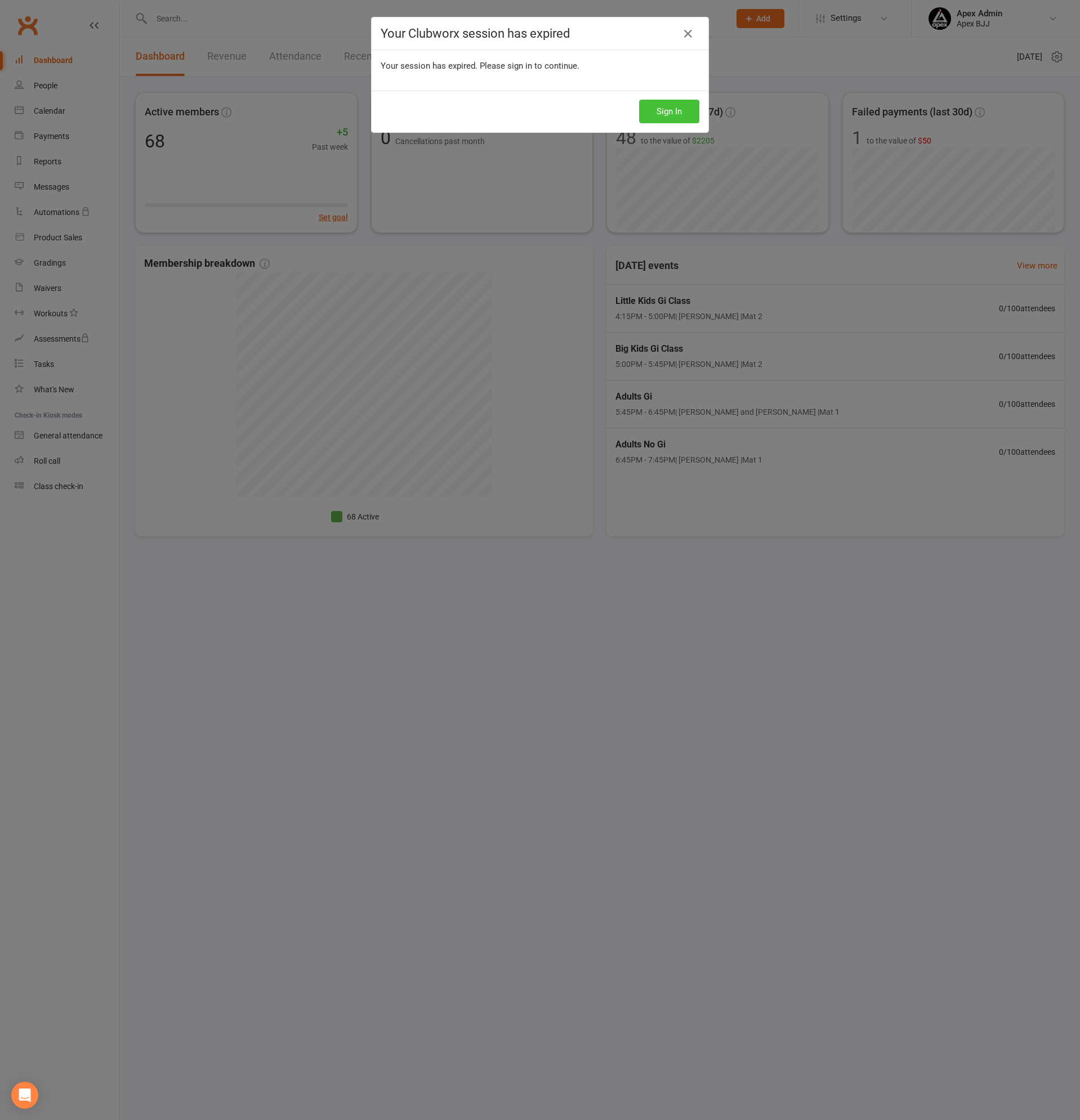
click at [672, 105] on button "Sign In" at bounding box center [669, 111] width 60 height 24
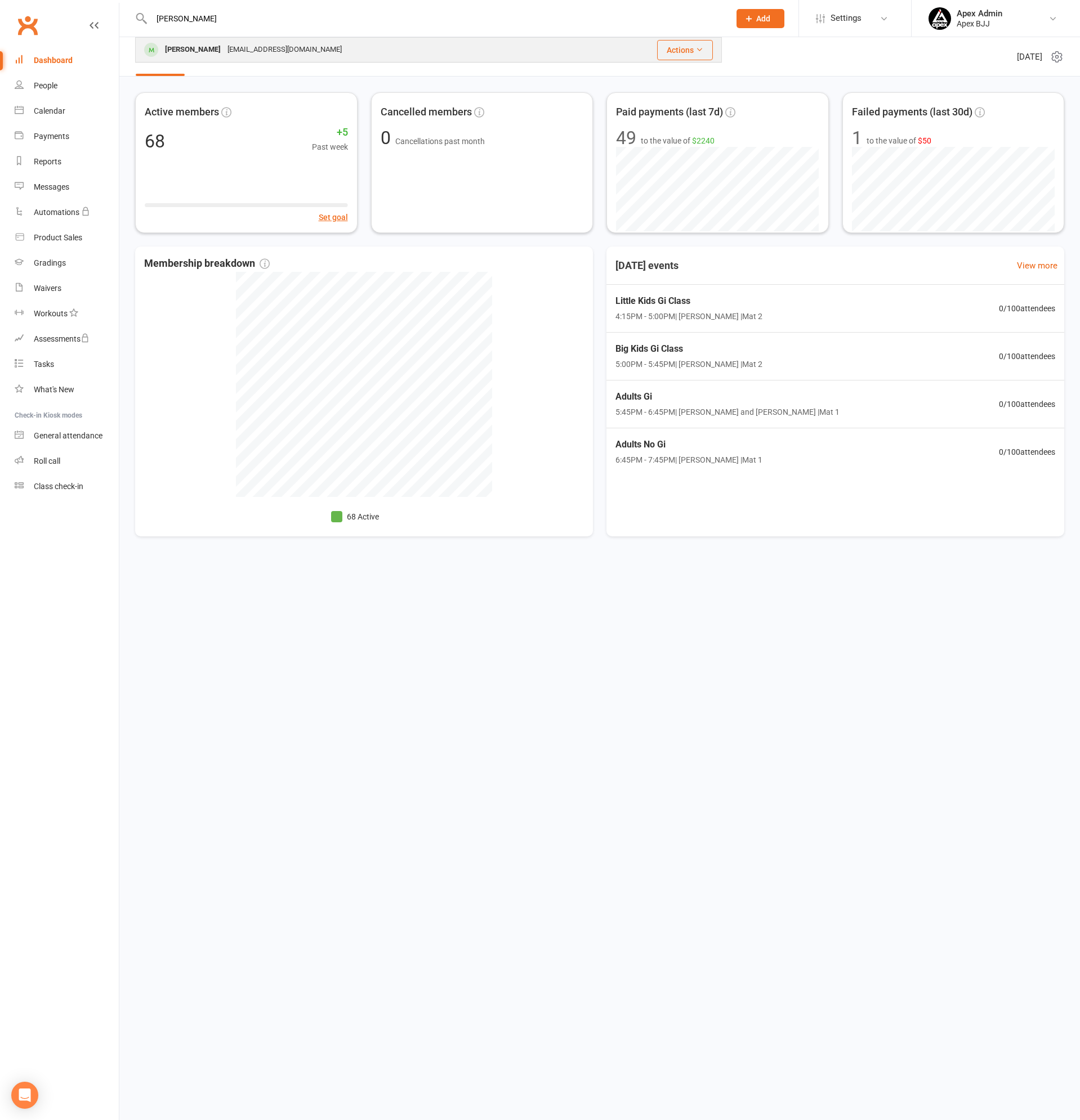
type input "dominic"
click at [200, 50] on div "Dominic Nakhoul" at bounding box center [192, 49] width 62 height 16
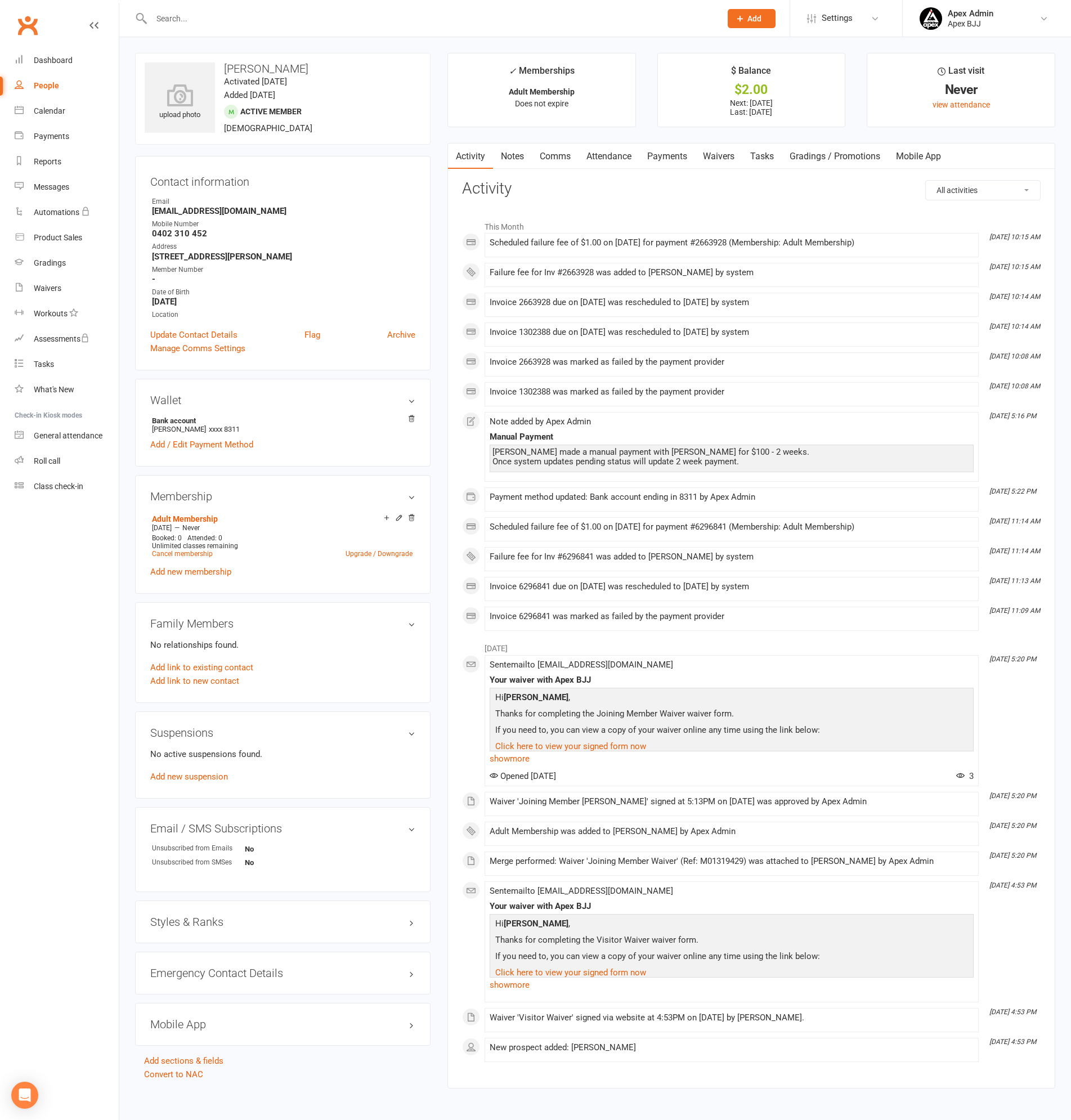
click at [660, 149] on link "Payments" at bounding box center [667, 156] width 56 height 26
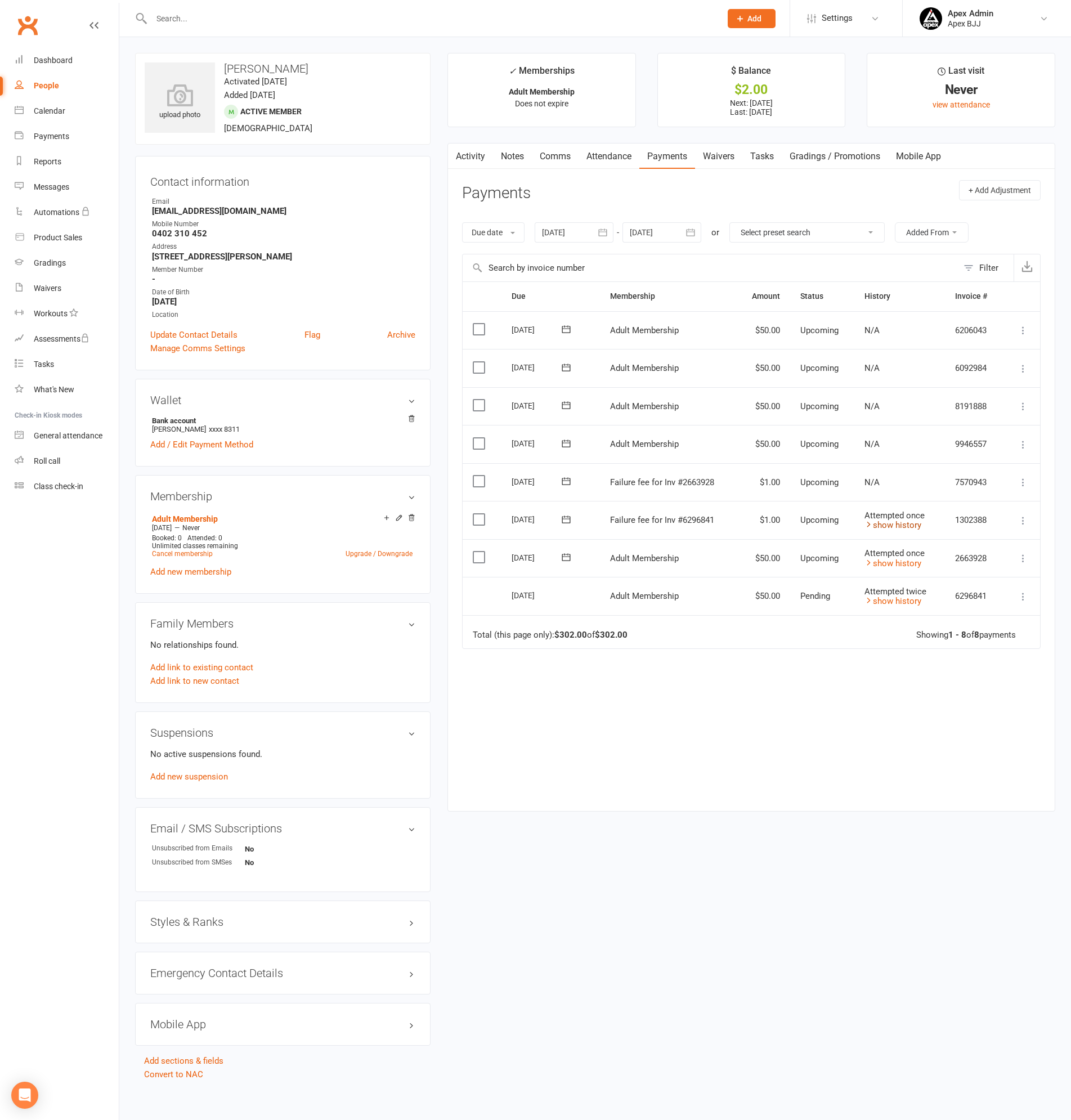
click at [893, 525] on link "show history" at bounding box center [892, 525] width 57 height 10
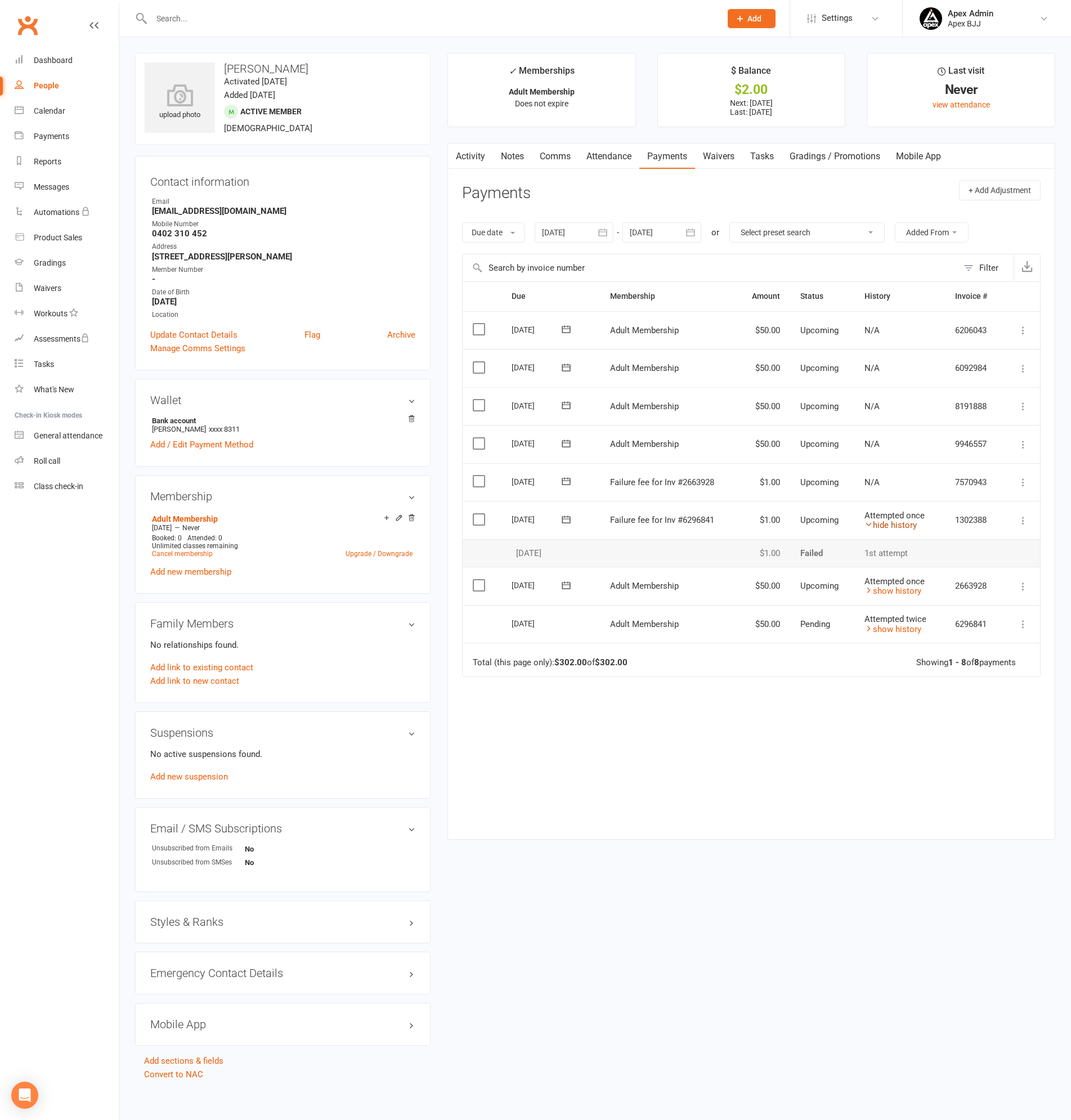
click at [893, 525] on link "hide history" at bounding box center [890, 525] width 52 height 10
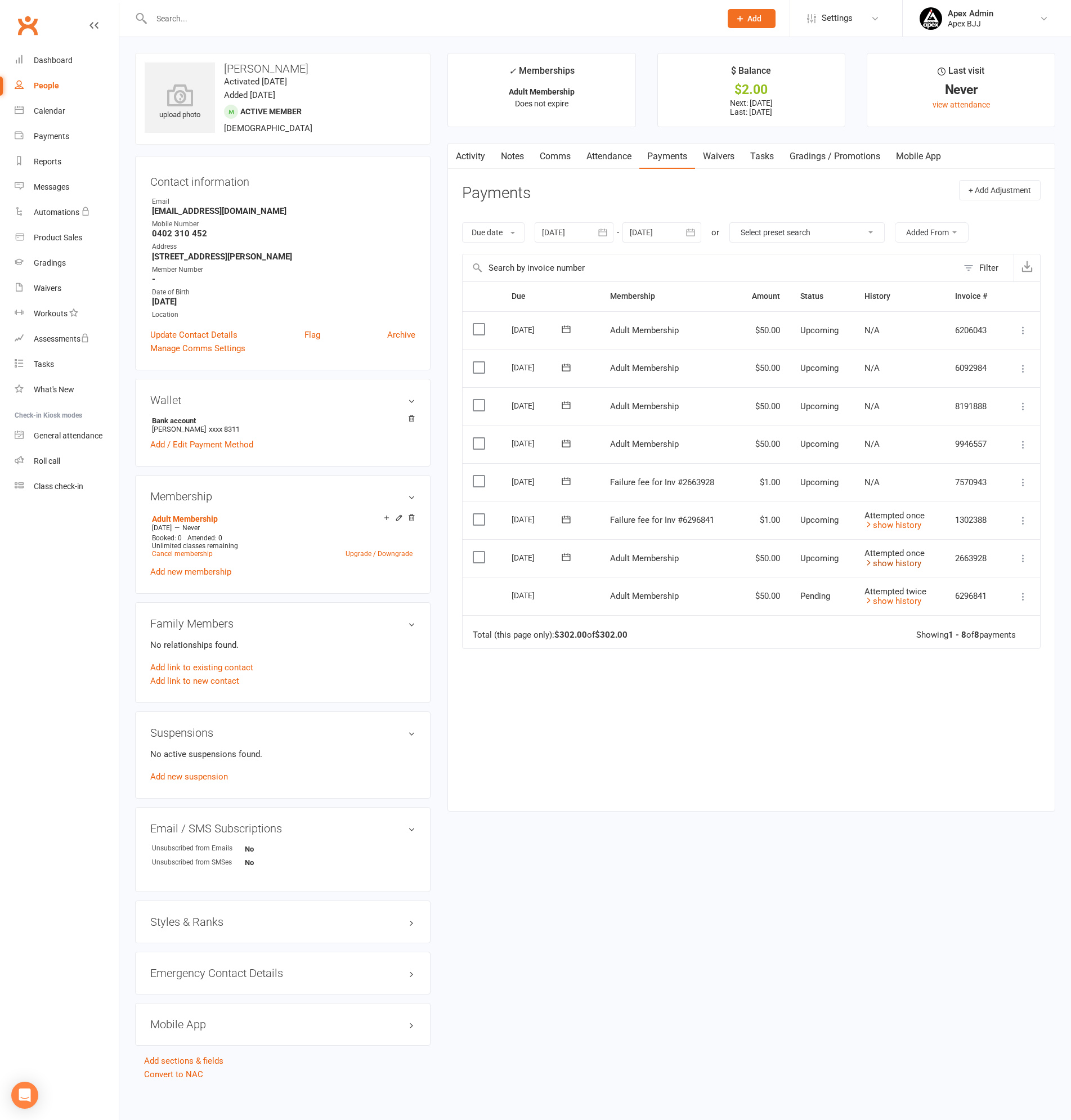
click at [897, 561] on link "show history" at bounding box center [892, 564] width 57 height 10
click at [897, 561] on link "hide history" at bounding box center [890, 564] width 52 height 10
click at [901, 599] on link "show history" at bounding box center [892, 601] width 57 height 10
click at [901, 599] on link "hide history" at bounding box center [890, 601] width 52 height 10
click at [901, 599] on link "show history" at bounding box center [892, 601] width 57 height 10
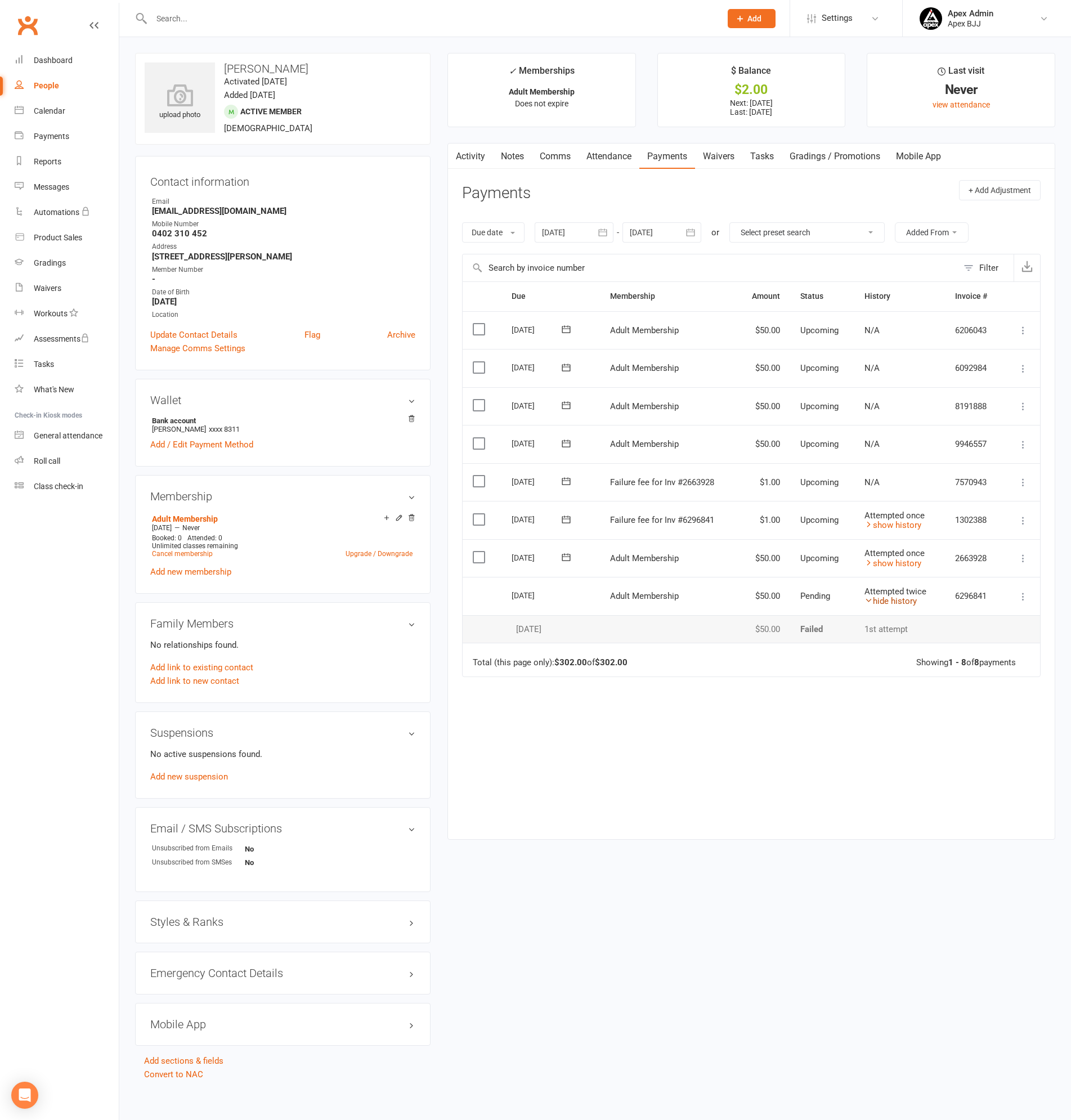
click at [901, 600] on link "hide history" at bounding box center [890, 601] width 52 height 10
click at [901, 600] on link "show history" at bounding box center [892, 601] width 57 height 10
click at [901, 600] on link "hide history" at bounding box center [890, 601] width 52 height 10
click at [901, 600] on link "show history" at bounding box center [892, 601] width 57 height 10
click at [901, 564] on link "show history" at bounding box center [892, 564] width 57 height 10
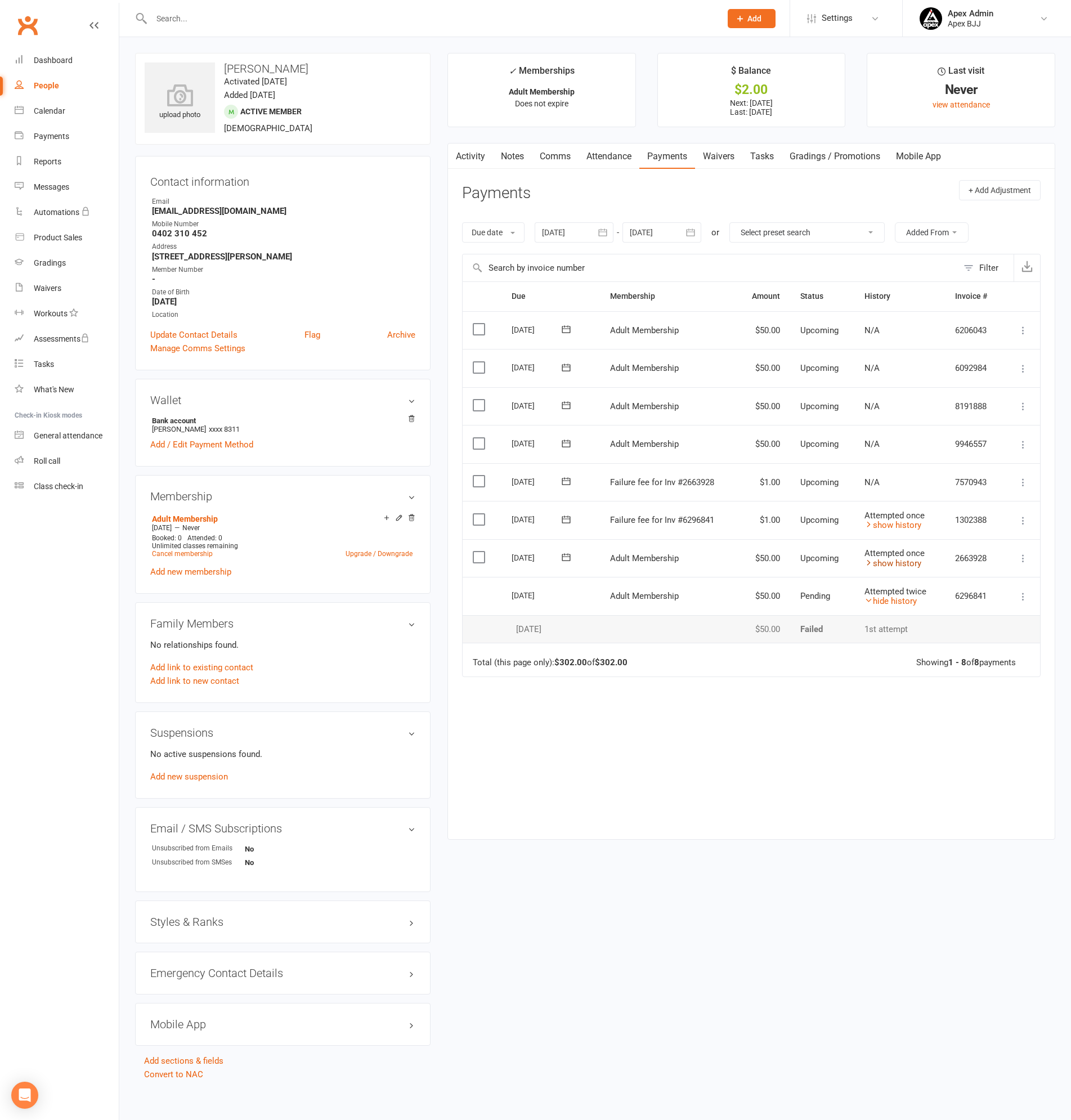
click at [901, 564] on link "show history" at bounding box center [892, 564] width 57 height 10
click at [901, 564] on link "hide history" at bounding box center [890, 564] width 52 height 10
click at [910, 526] on link "show history" at bounding box center [892, 525] width 57 height 10
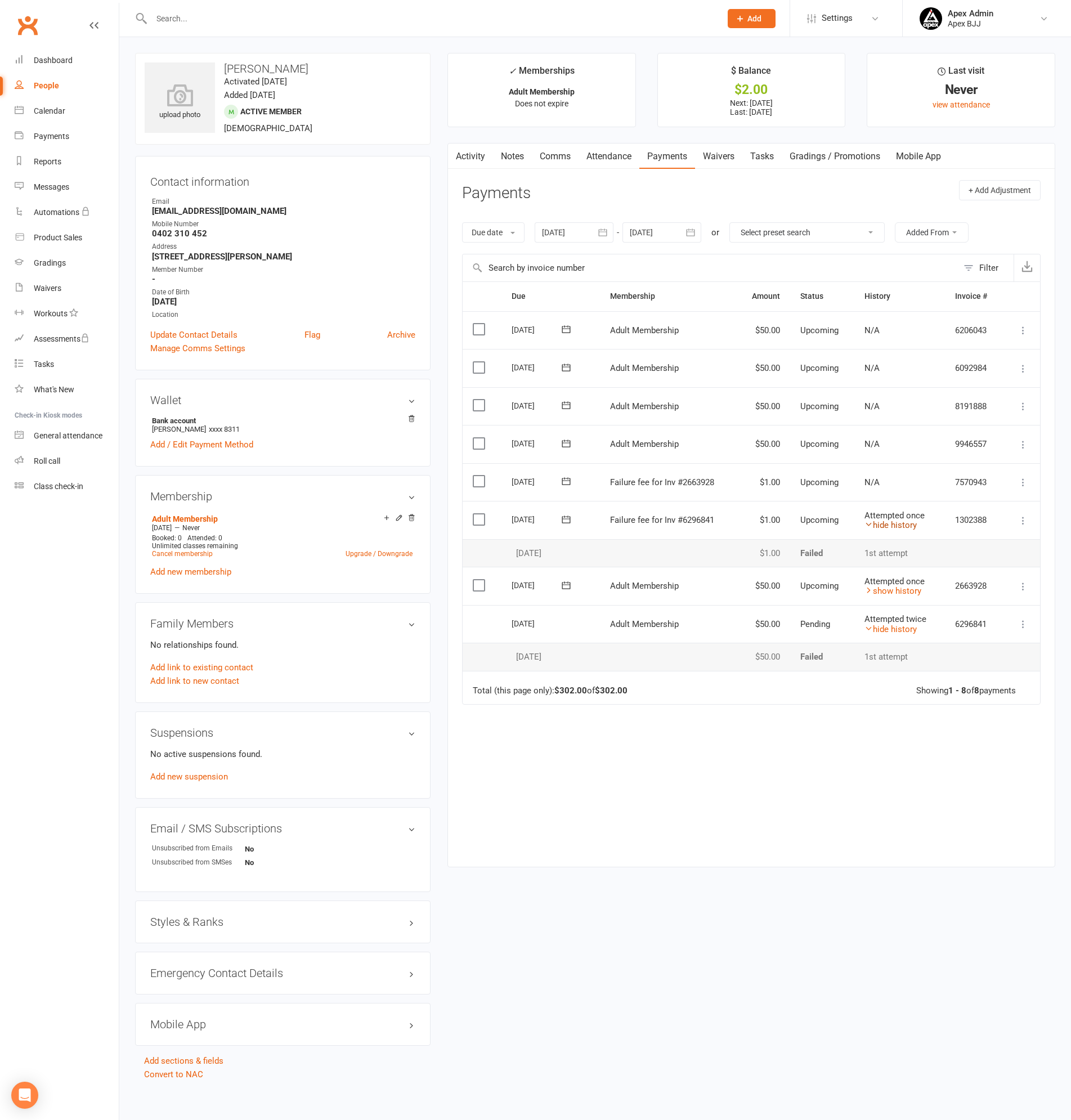
click at [910, 526] on link "hide history" at bounding box center [890, 525] width 52 height 10
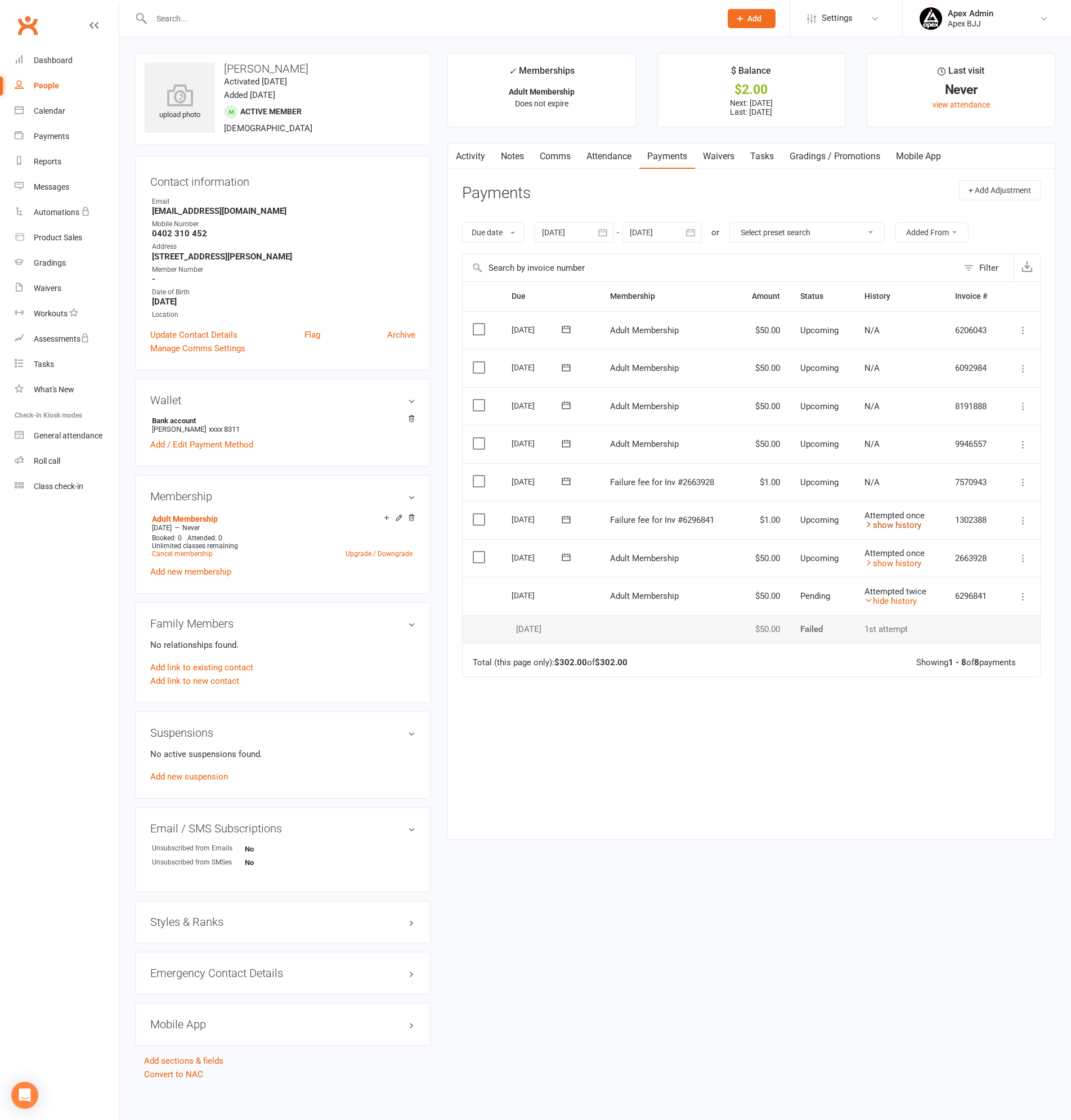
click at [910, 526] on link "show history" at bounding box center [892, 525] width 57 height 10
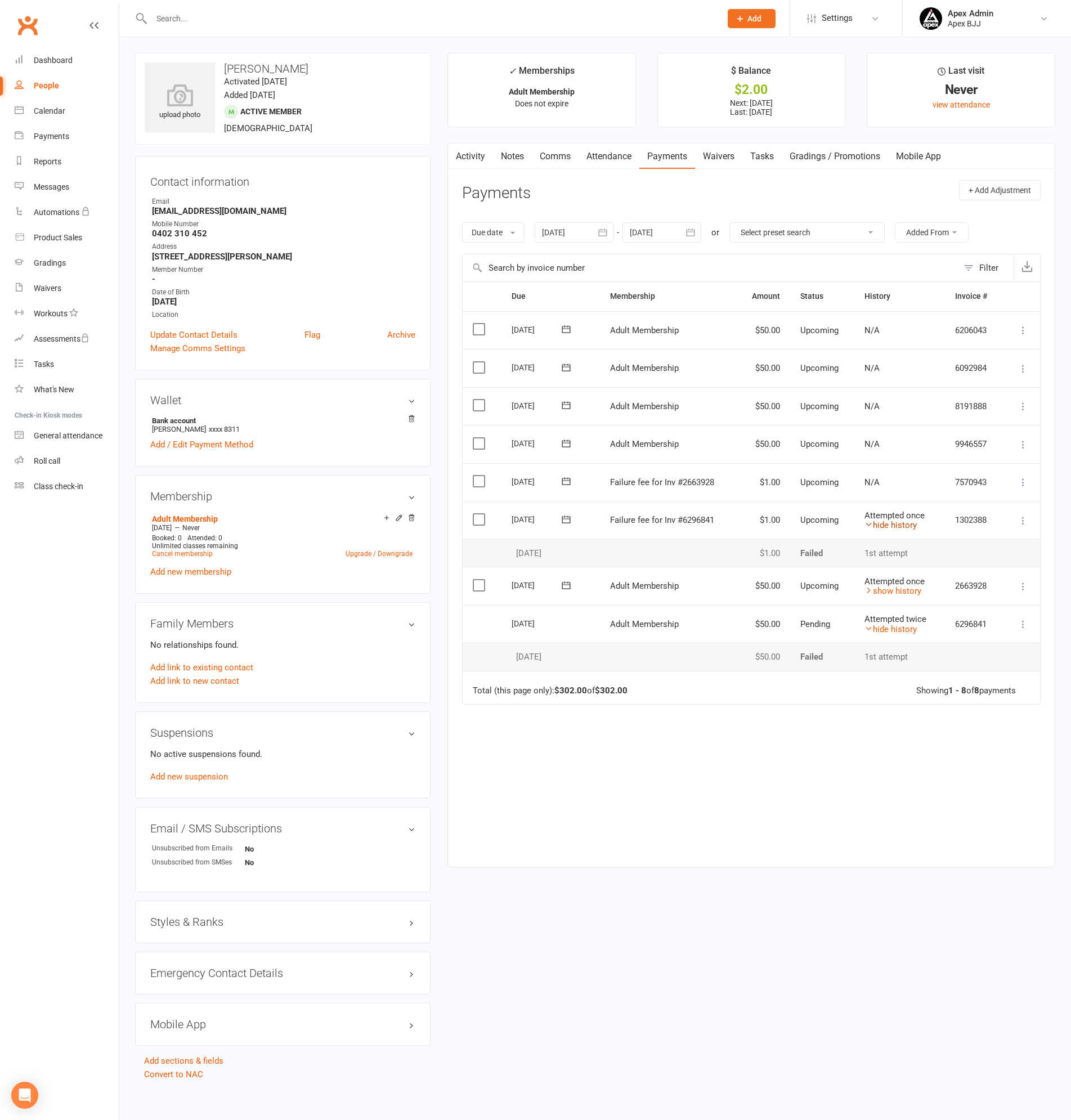
click at [910, 526] on link "hide history" at bounding box center [890, 525] width 52 height 10
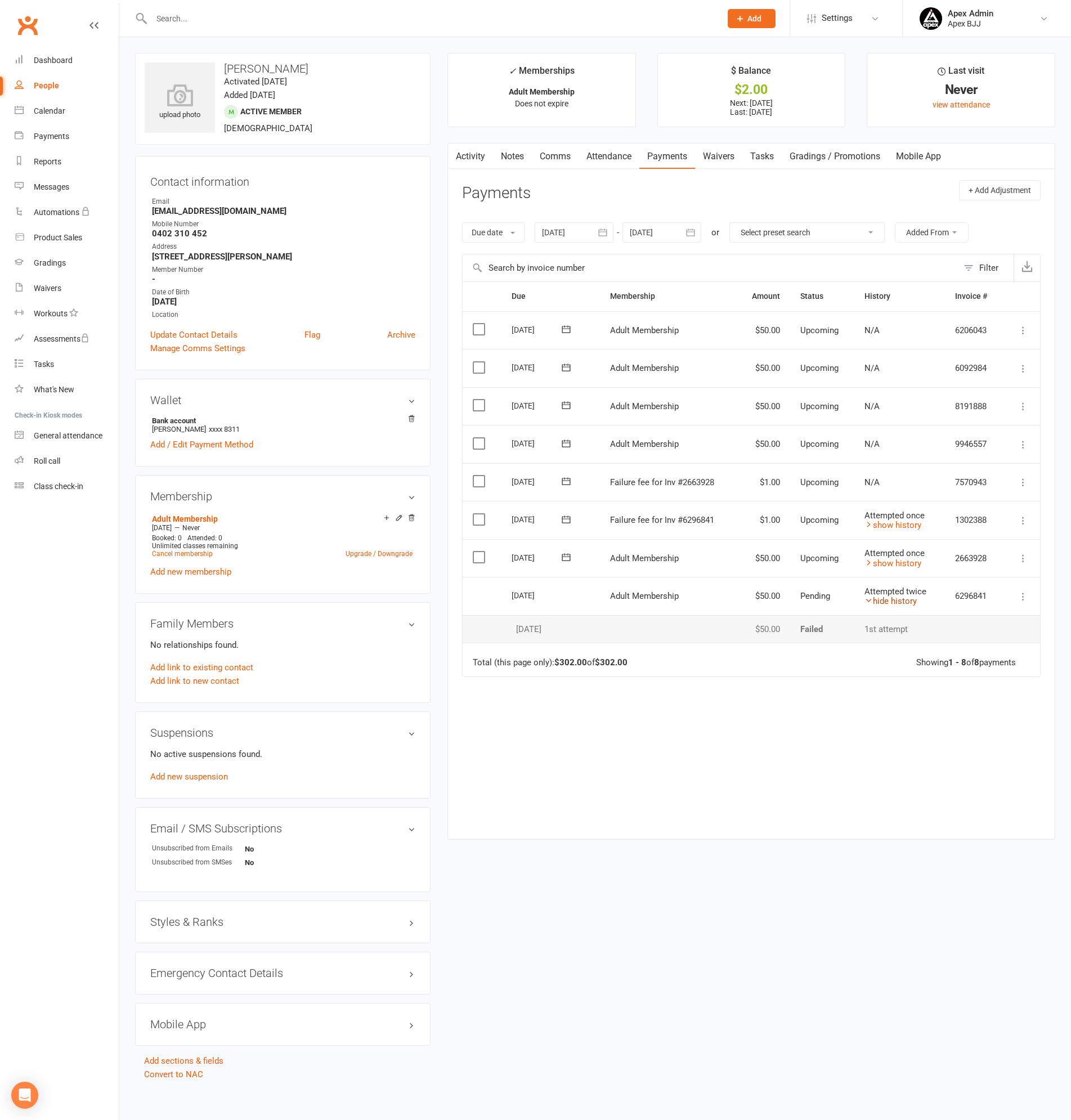
click at [904, 601] on link "hide history" at bounding box center [890, 601] width 52 height 10
click at [904, 601] on link "show history" at bounding box center [892, 601] width 57 height 10
click at [905, 562] on link "show history" at bounding box center [892, 564] width 57 height 10
click at [905, 562] on link "hide history" at bounding box center [890, 564] width 52 height 10
click at [1022, 556] on icon at bounding box center [1023, 559] width 11 height 11
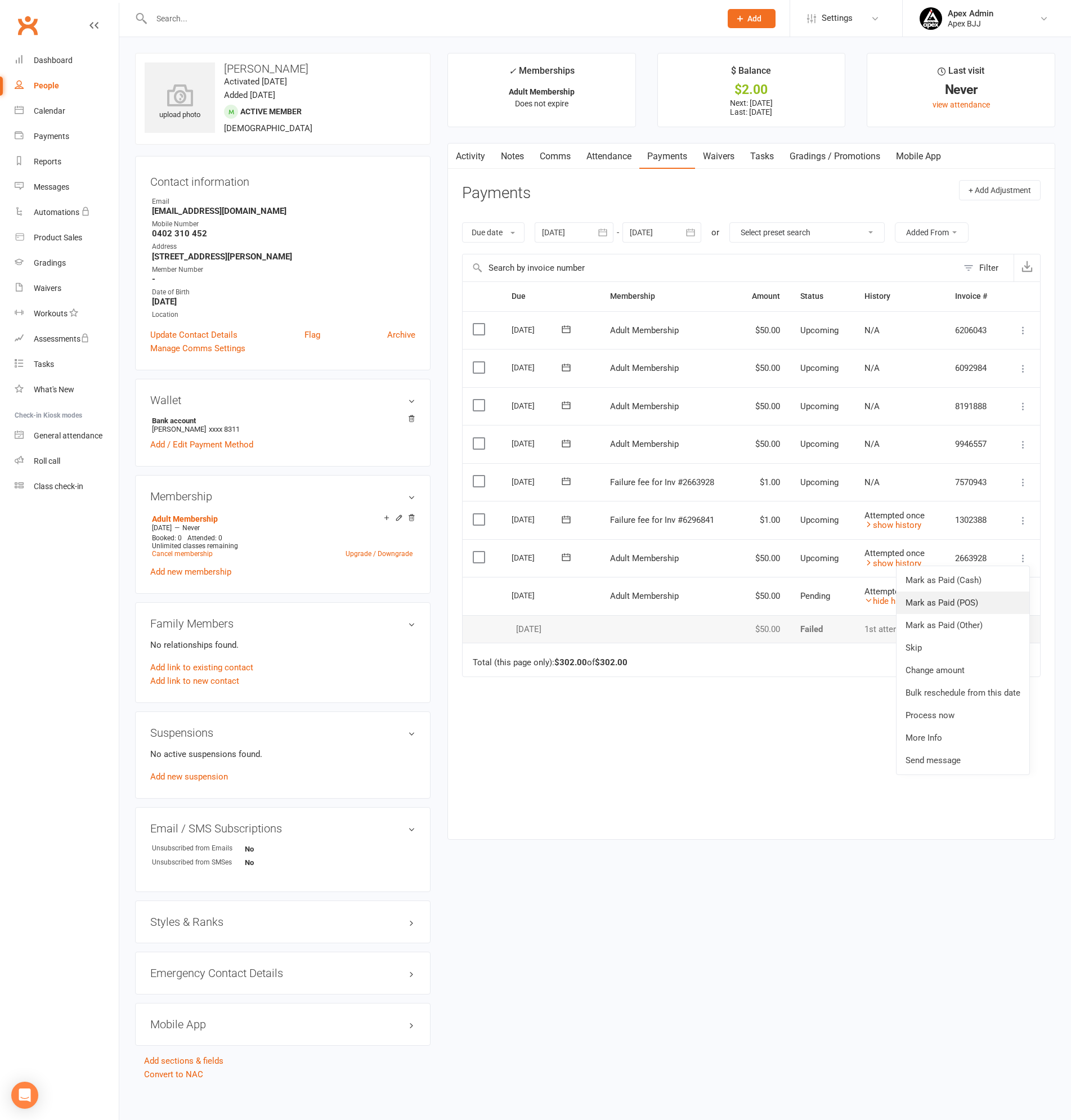
click at [962, 602] on link "Mark as Paid (POS)" at bounding box center [963, 602] width 133 height 22
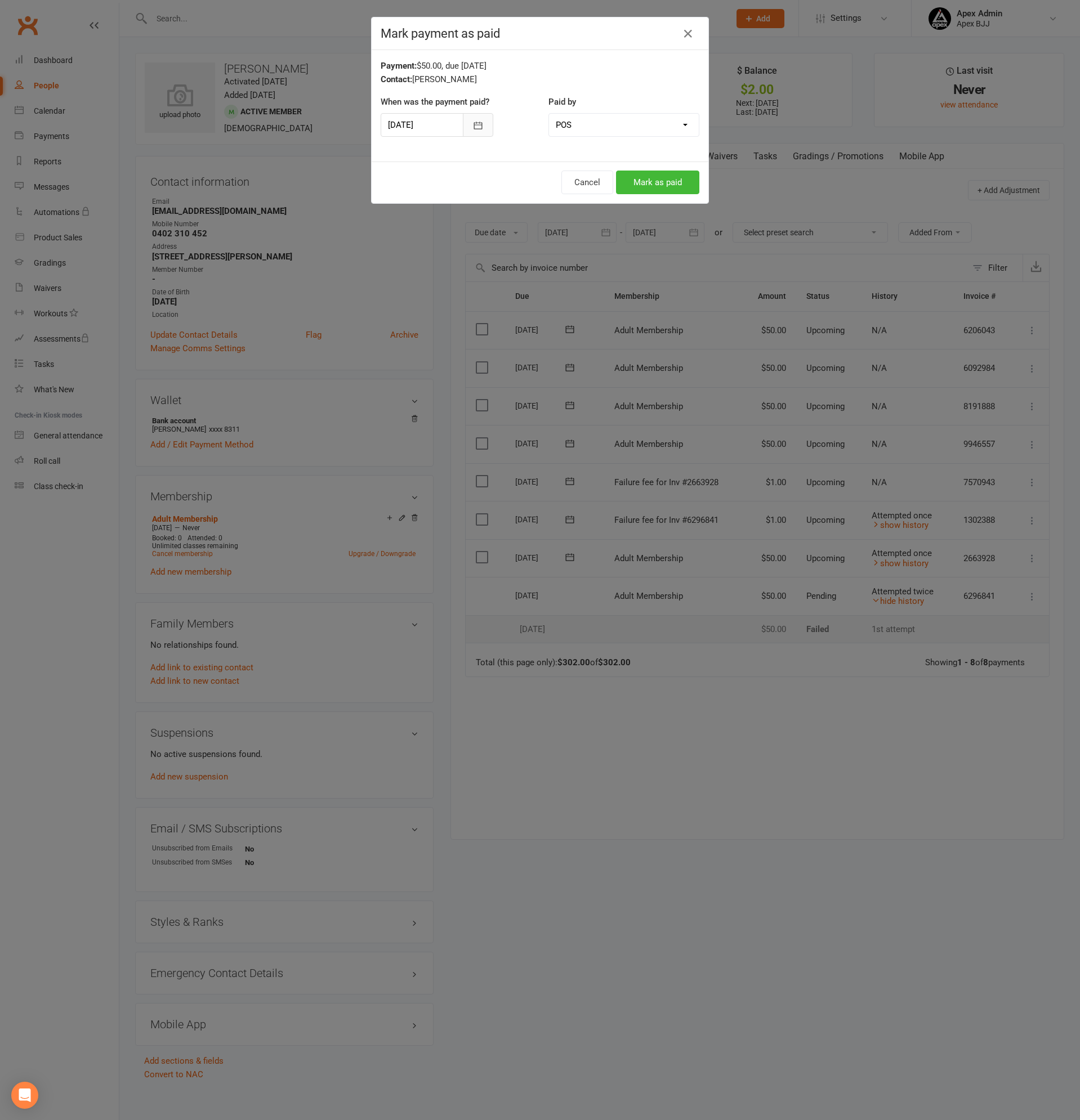
click at [478, 123] on icon "button" at bounding box center [478, 125] width 11 height 11
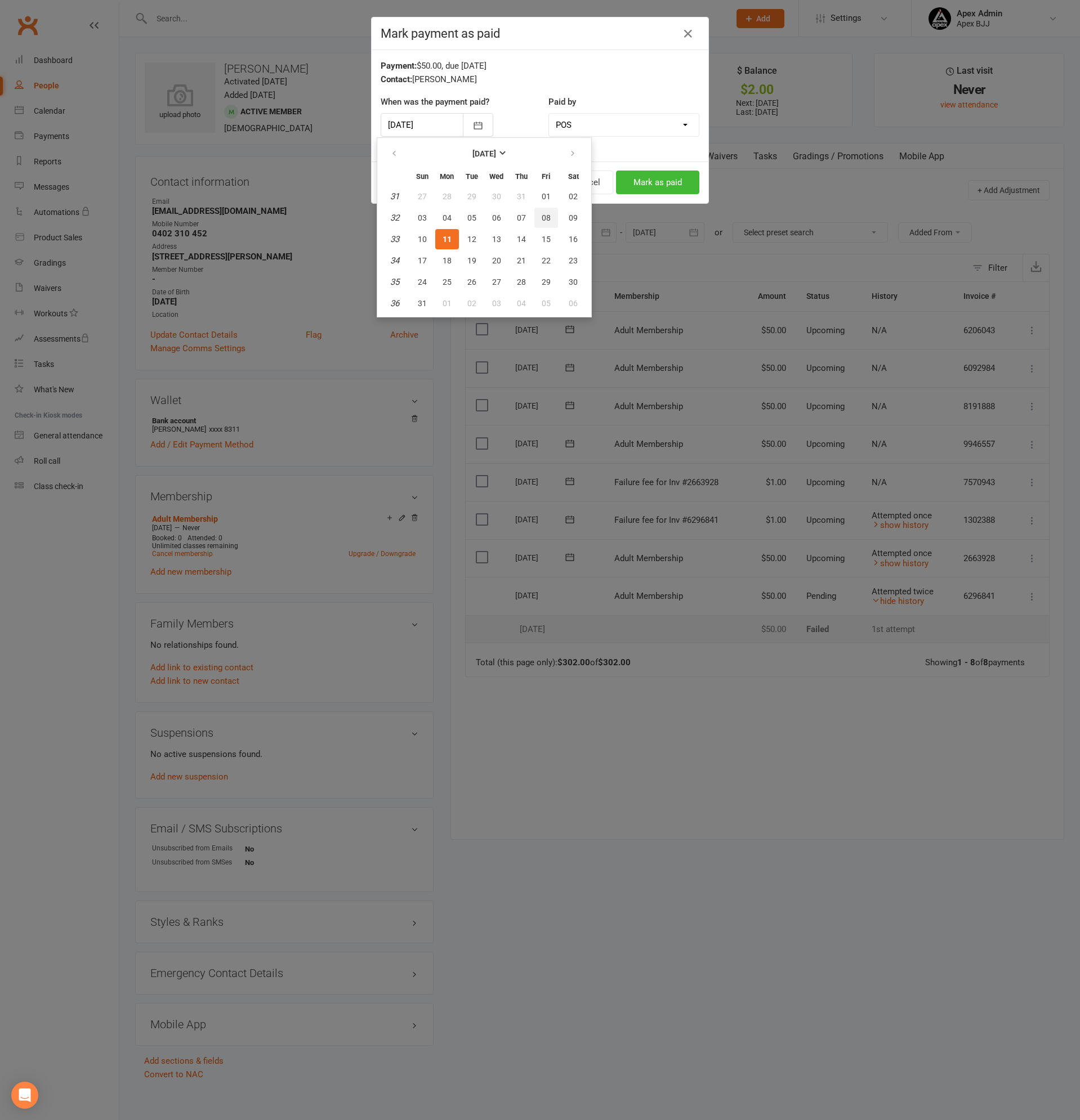
click at [544, 217] on span "08" at bounding box center [546, 218] width 9 height 9
type input "08 Aug 2025"
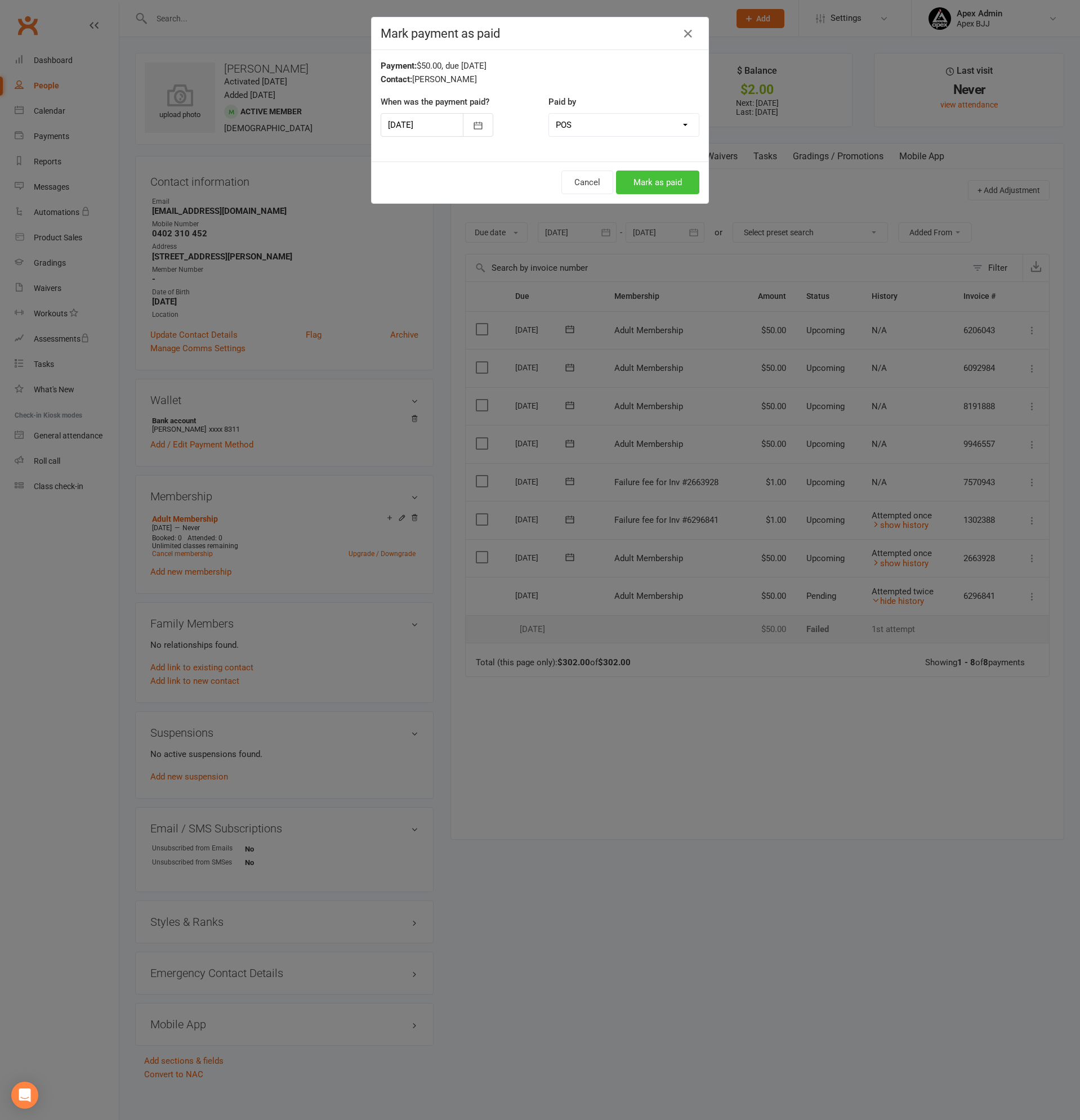
click at [643, 184] on button "Mark as paid" at bounding box center [658, 182] width 83 height 24
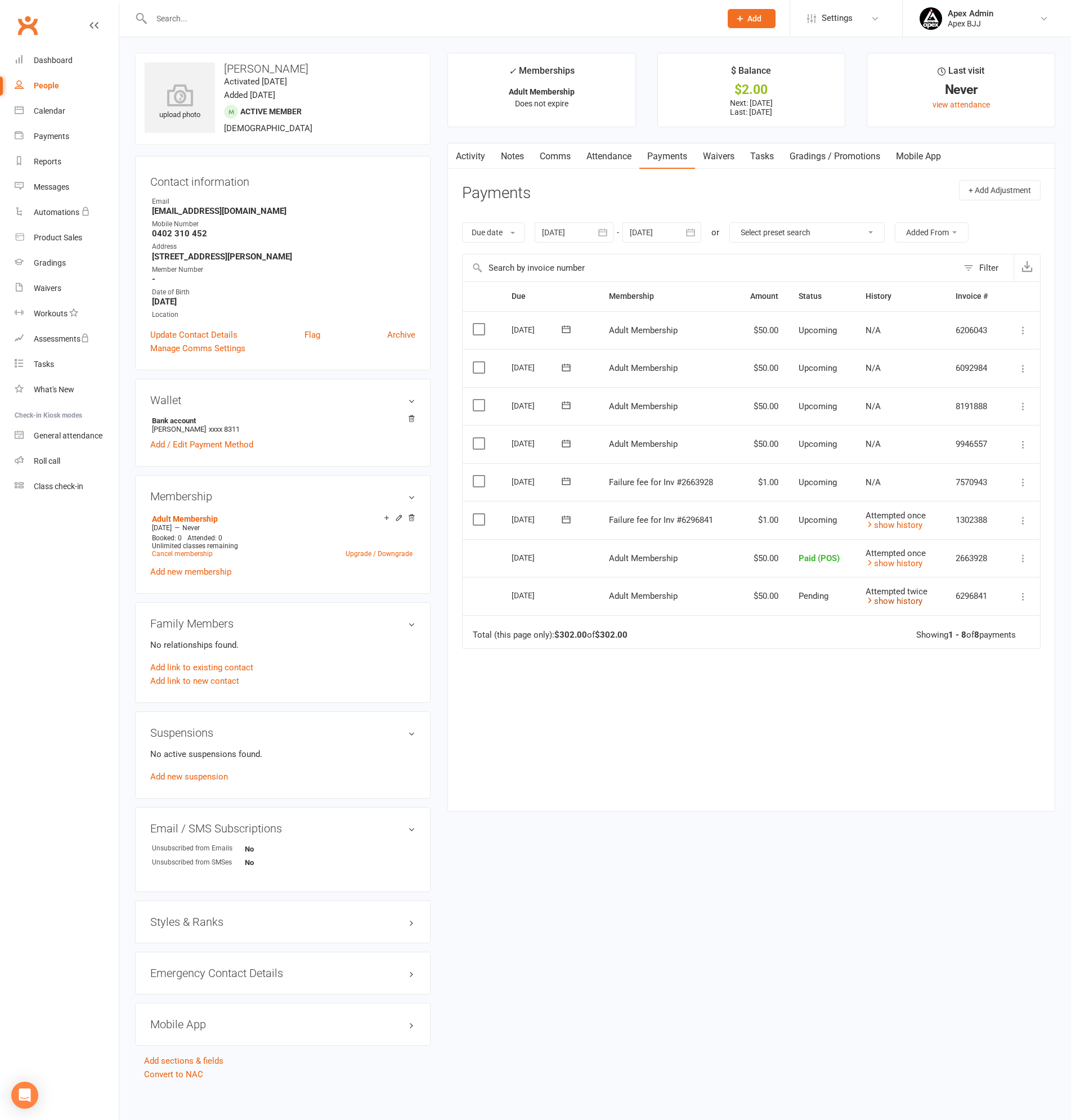
click at [905, 604] on link "show history" at bounding box center [893, 601] width 57 height 10
click at [905, 604] on link "hide history" at bounding box center [891, 601] width 52 height 10
click at [904, 524] on link "show history" at bounding box center [893, 525] width 57 height 10
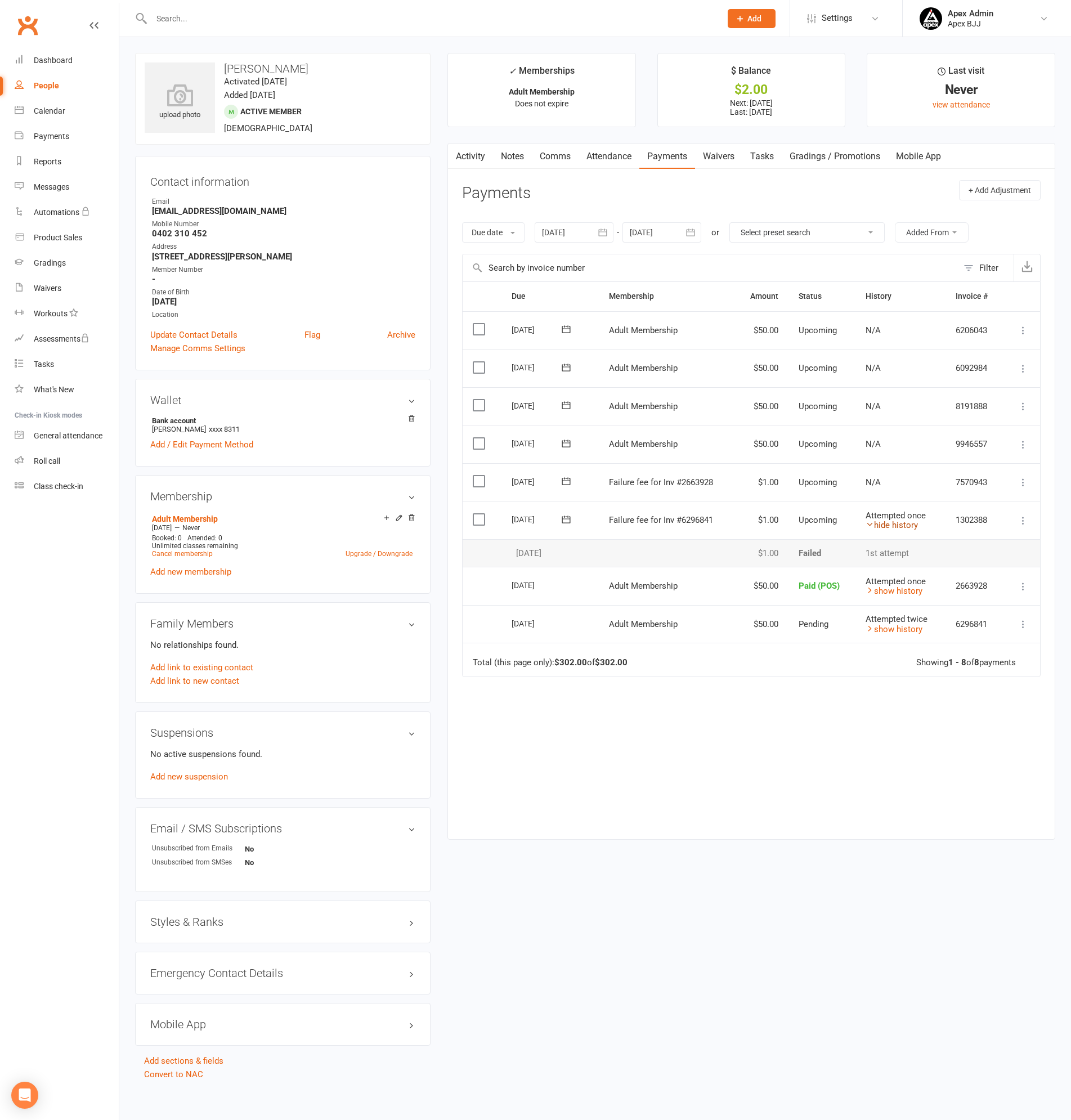
click at [904, 524] on link "hide history" at bounding box center [891, 525] width 52 height 10
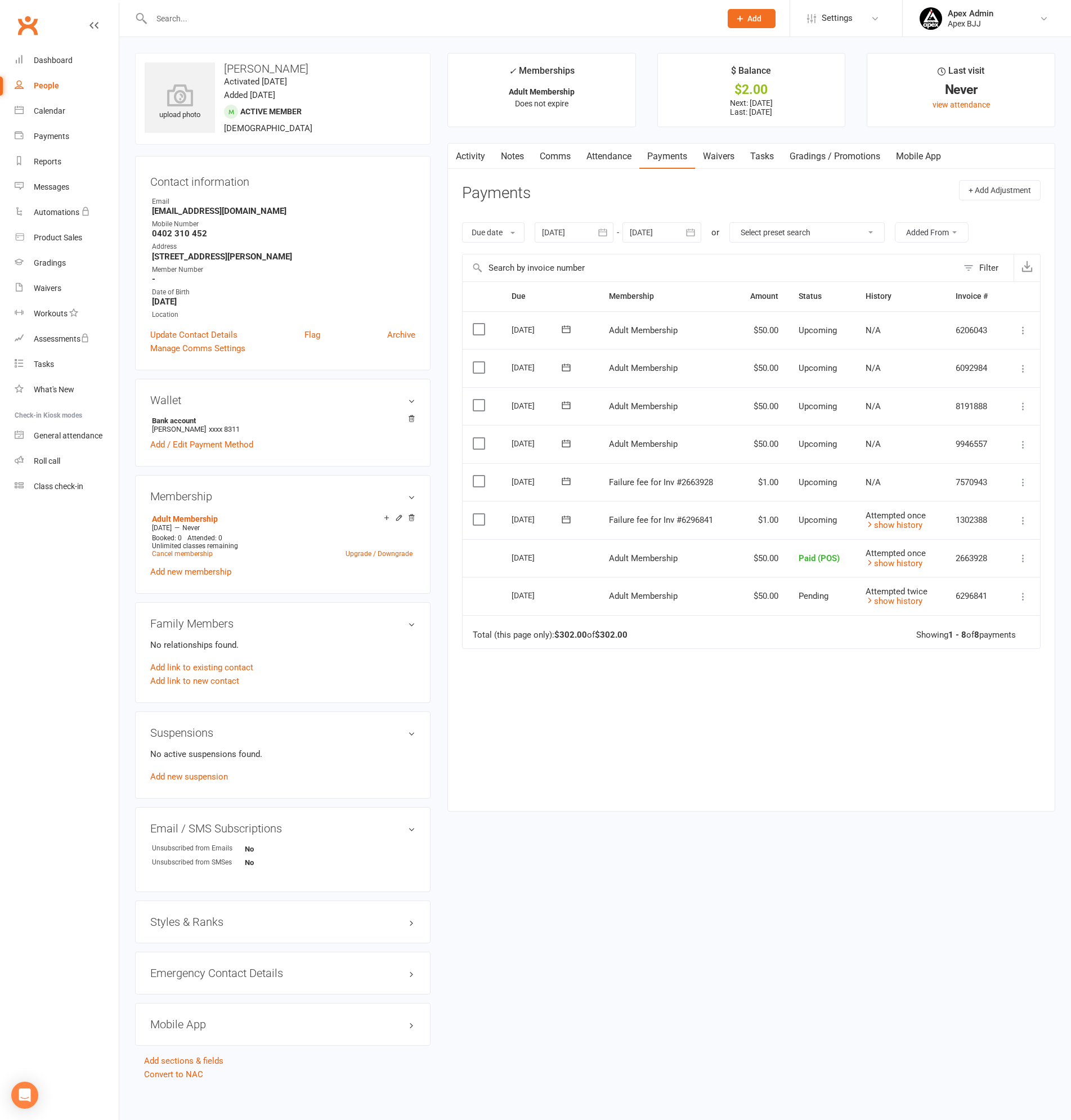
click at [1020, 516] on icon at bounding box center [1023, 521] width 11 height 11
click at [927, 609] on link "Skip" at bounding box center [973, 609] width 111 height 22
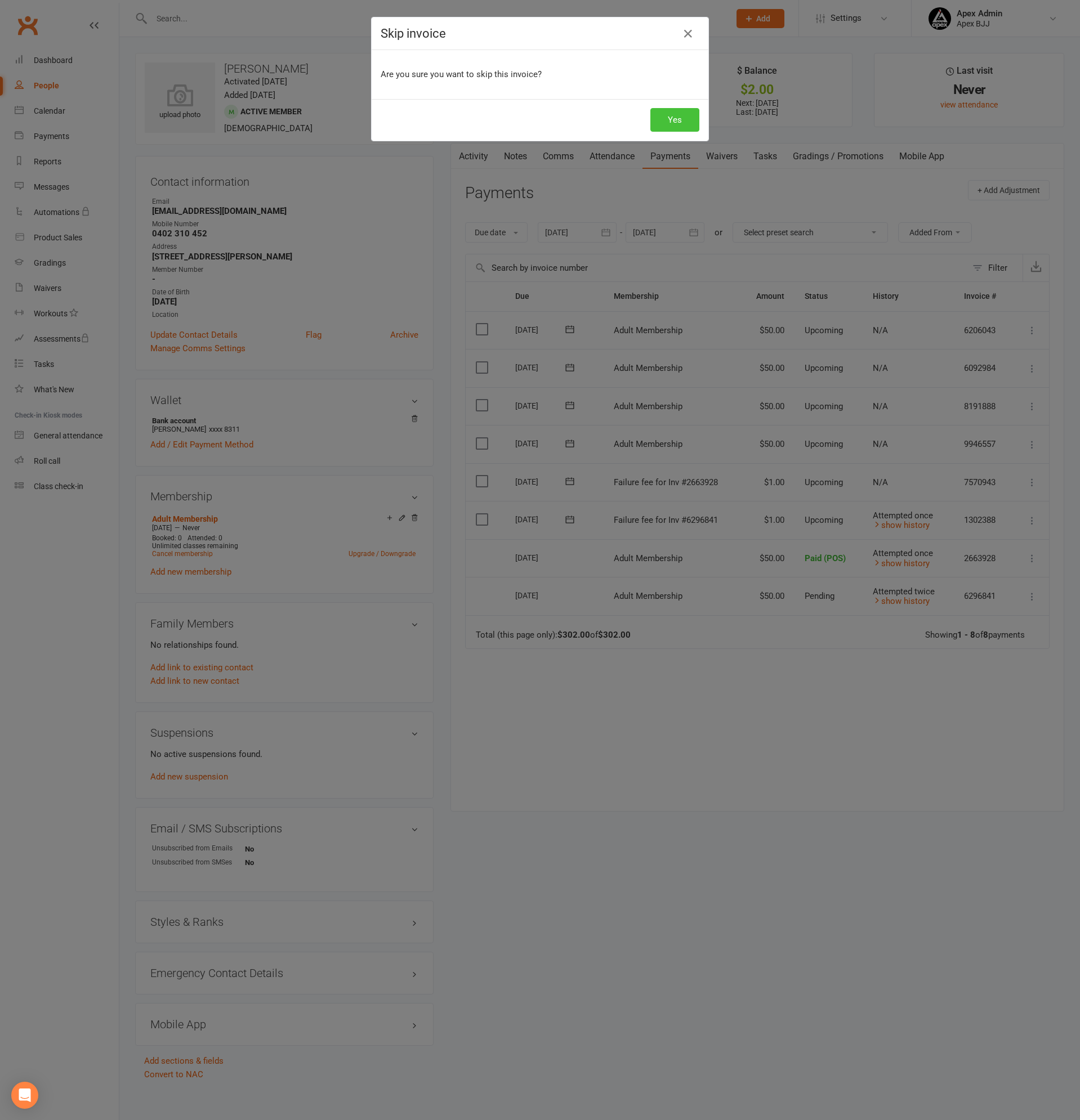
click at [659, 116] on button "Yes" at bounding box center [675, 120] width 49 height 24
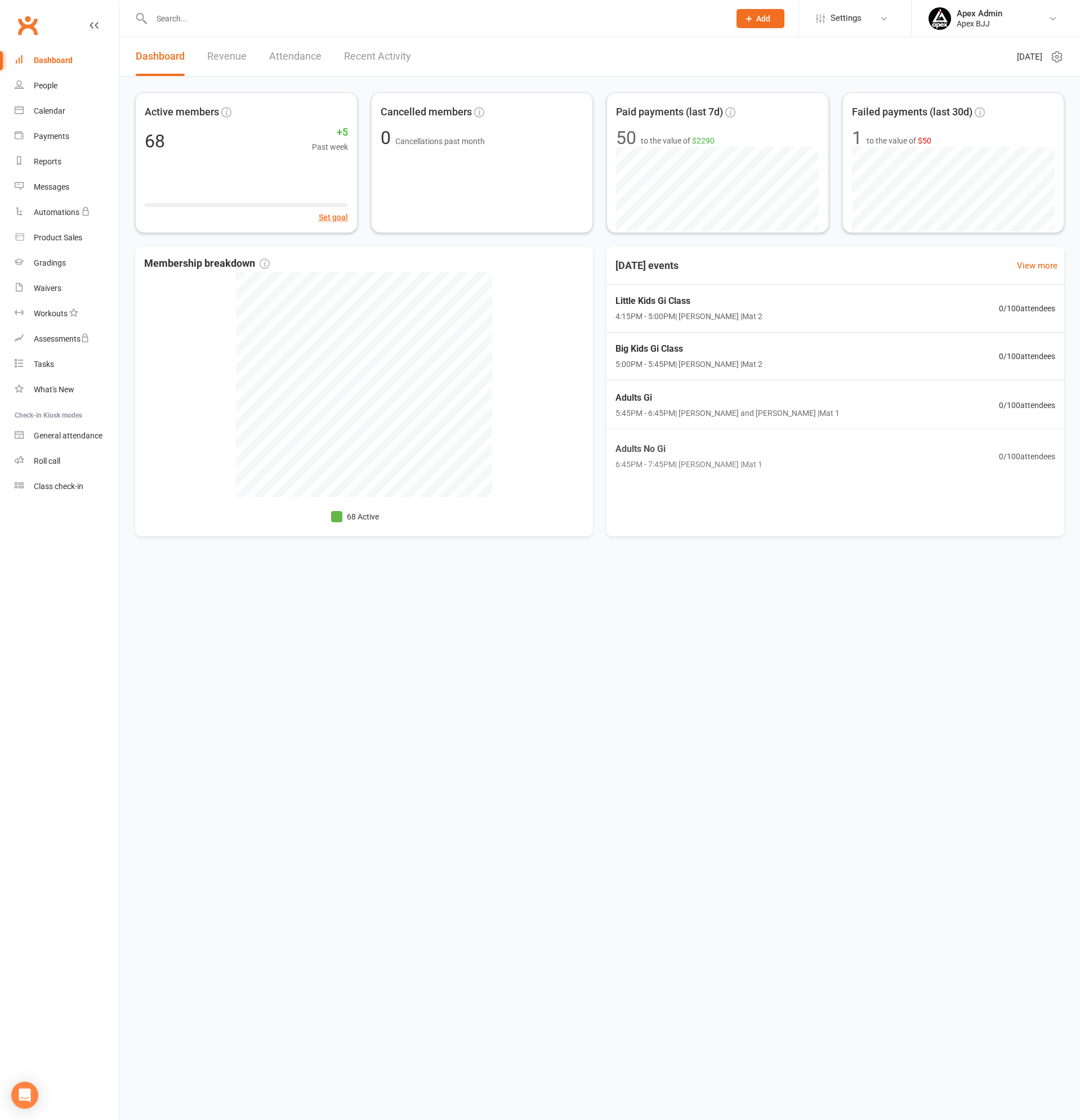
click at [202, 15] on input "text" at bounding box center [435, 19] width 574 height 16
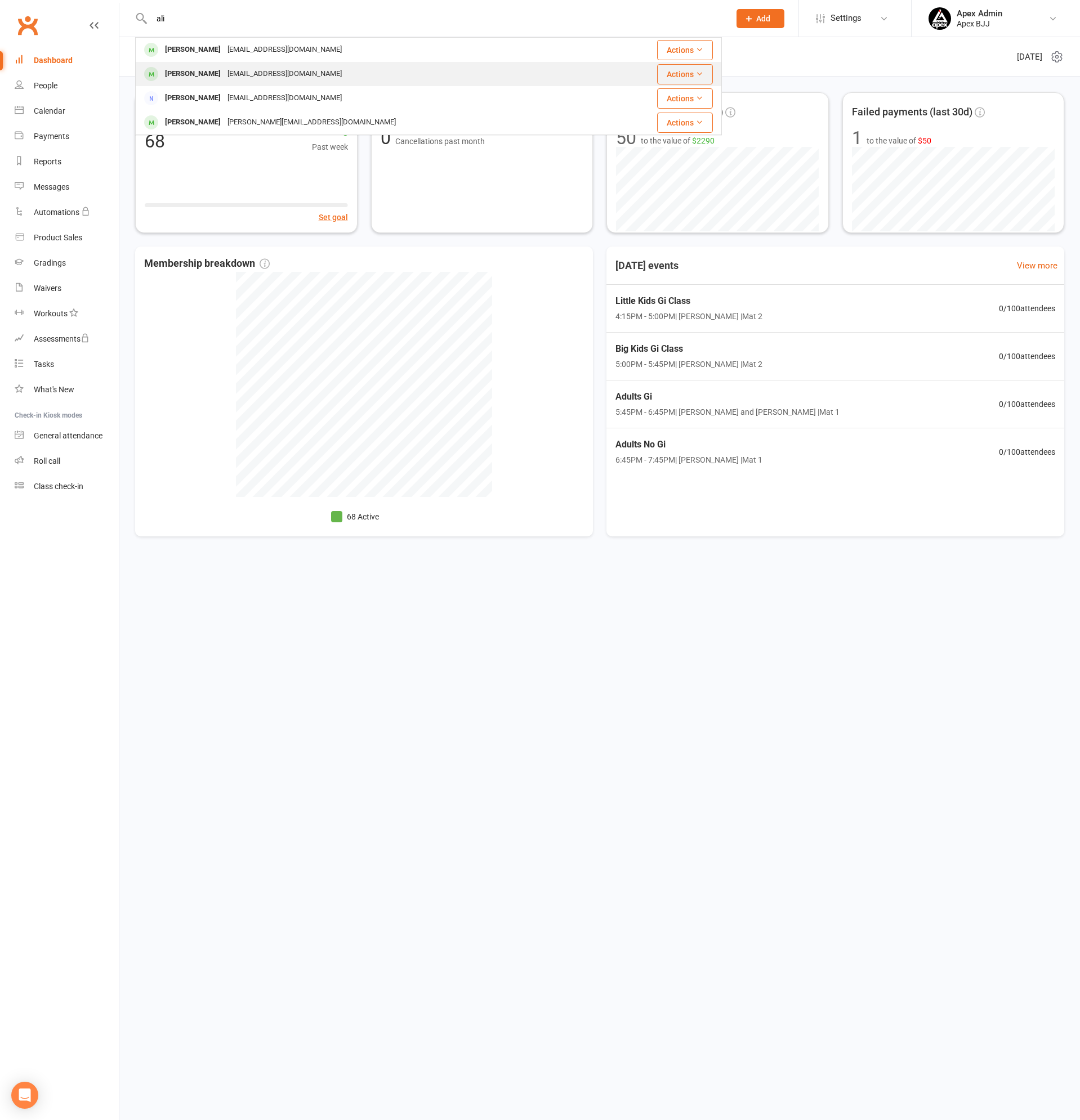
type input "ali"
click at [224, 72] on div "zmb220@outlook.com" at bounding box center [284, 74] width 121 height 16
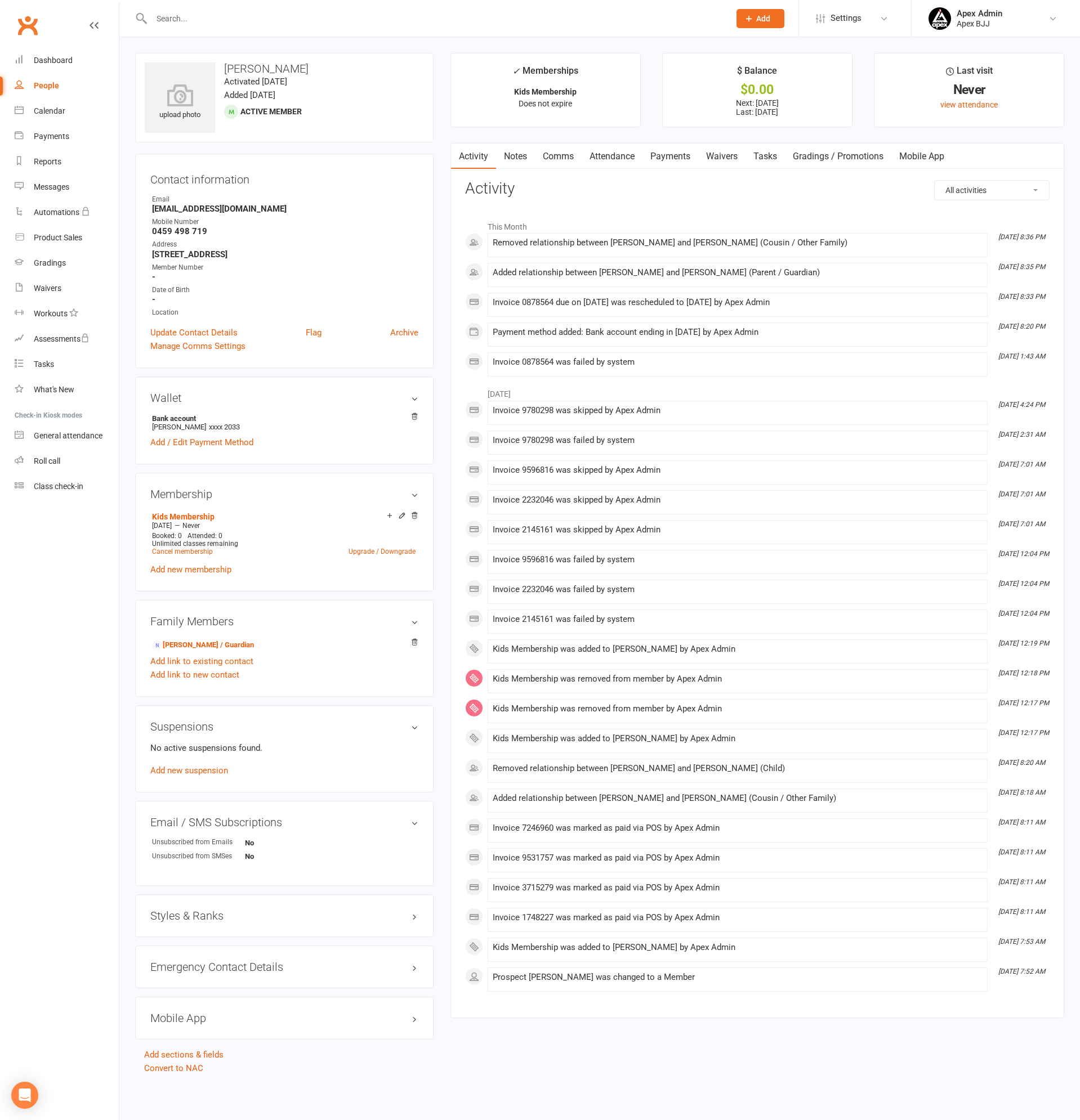
click at [683, 153] on link "Payments" at bounding box center [671, 156] width 56 height 26
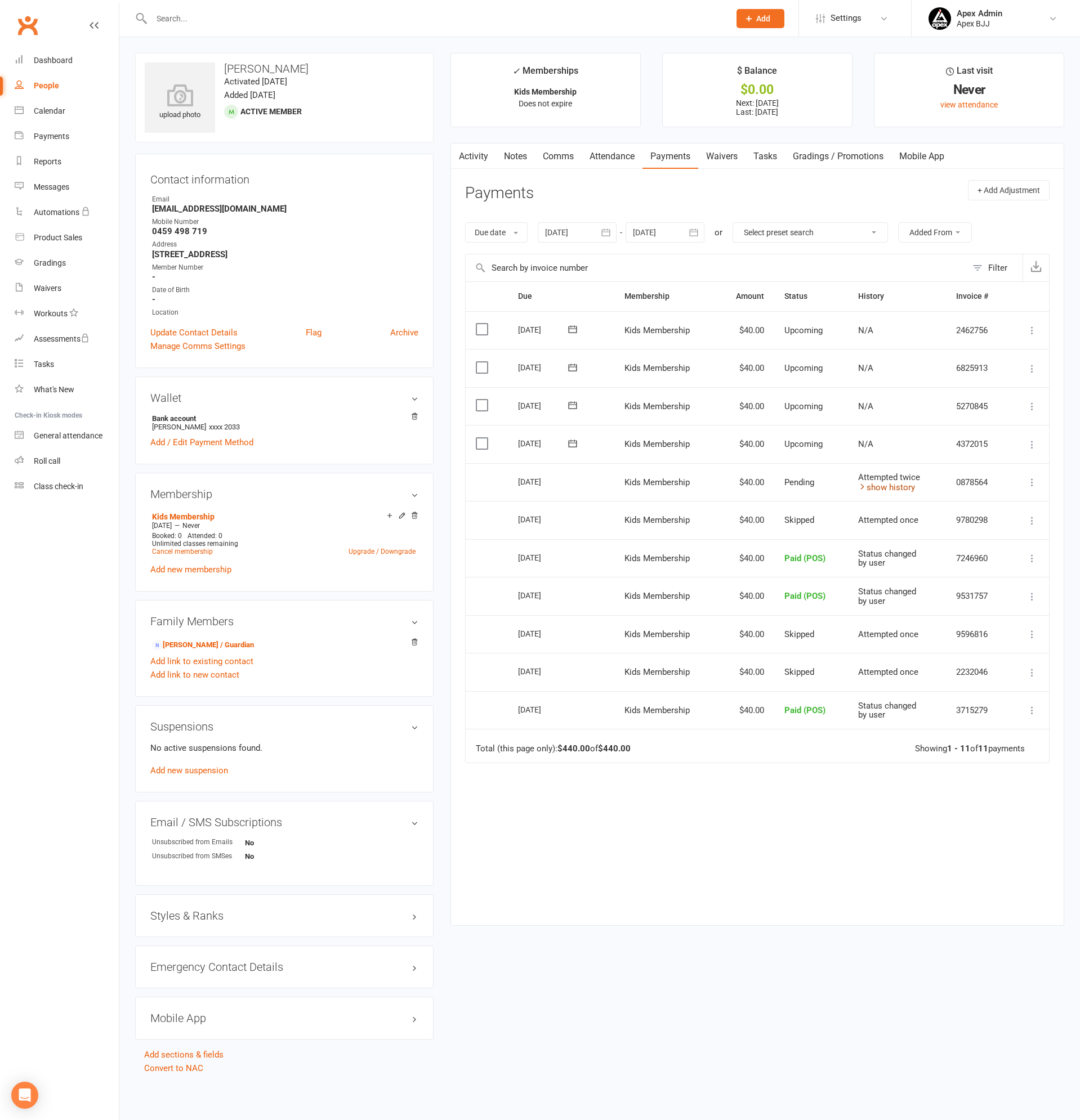
click at [881, 483] on link "show history" at bounding box center [886, 488] width 57 height 10
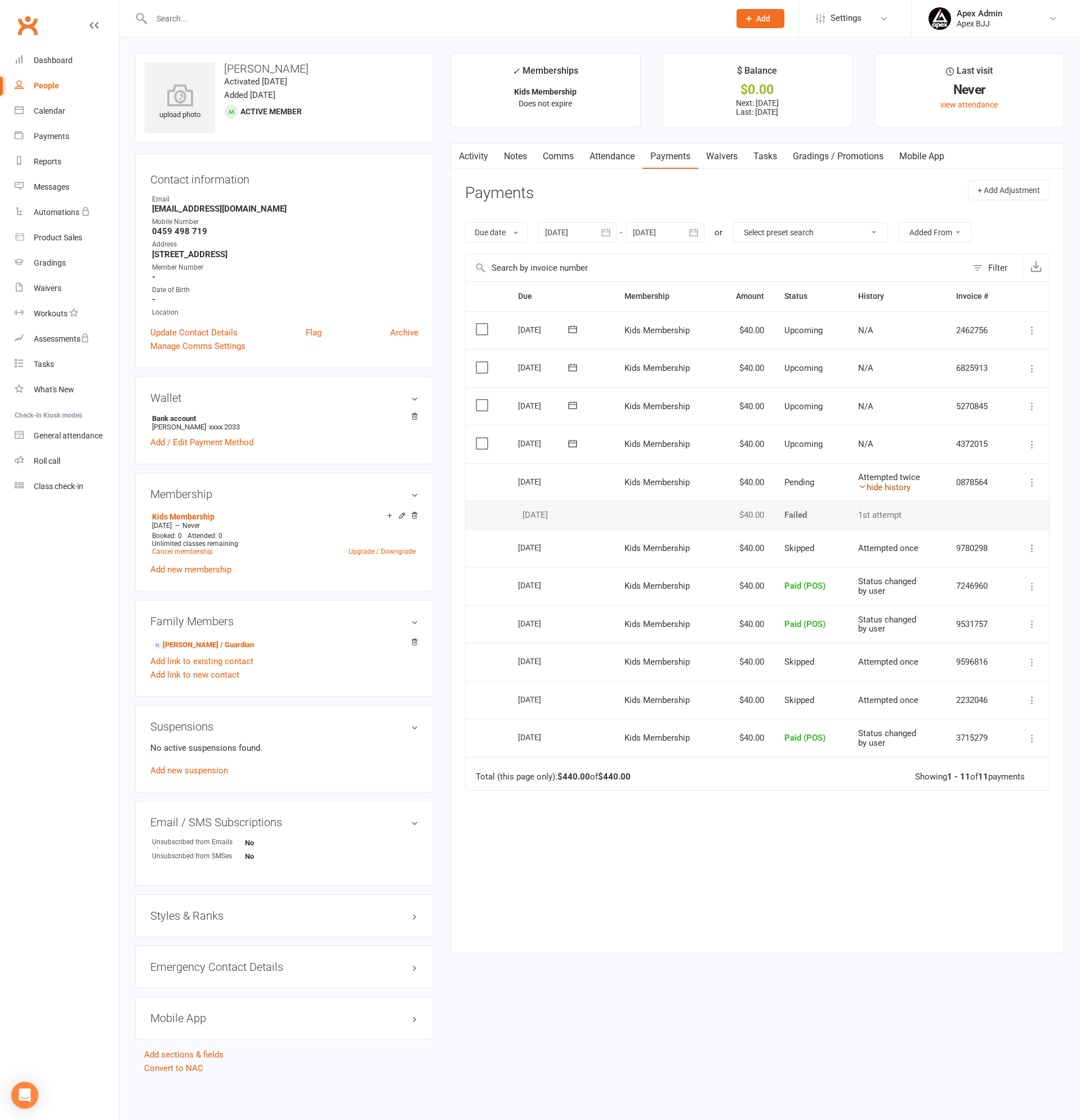
click at [886, 483] on link "hide history" at bounding box center [884, 488] width 52 height 10
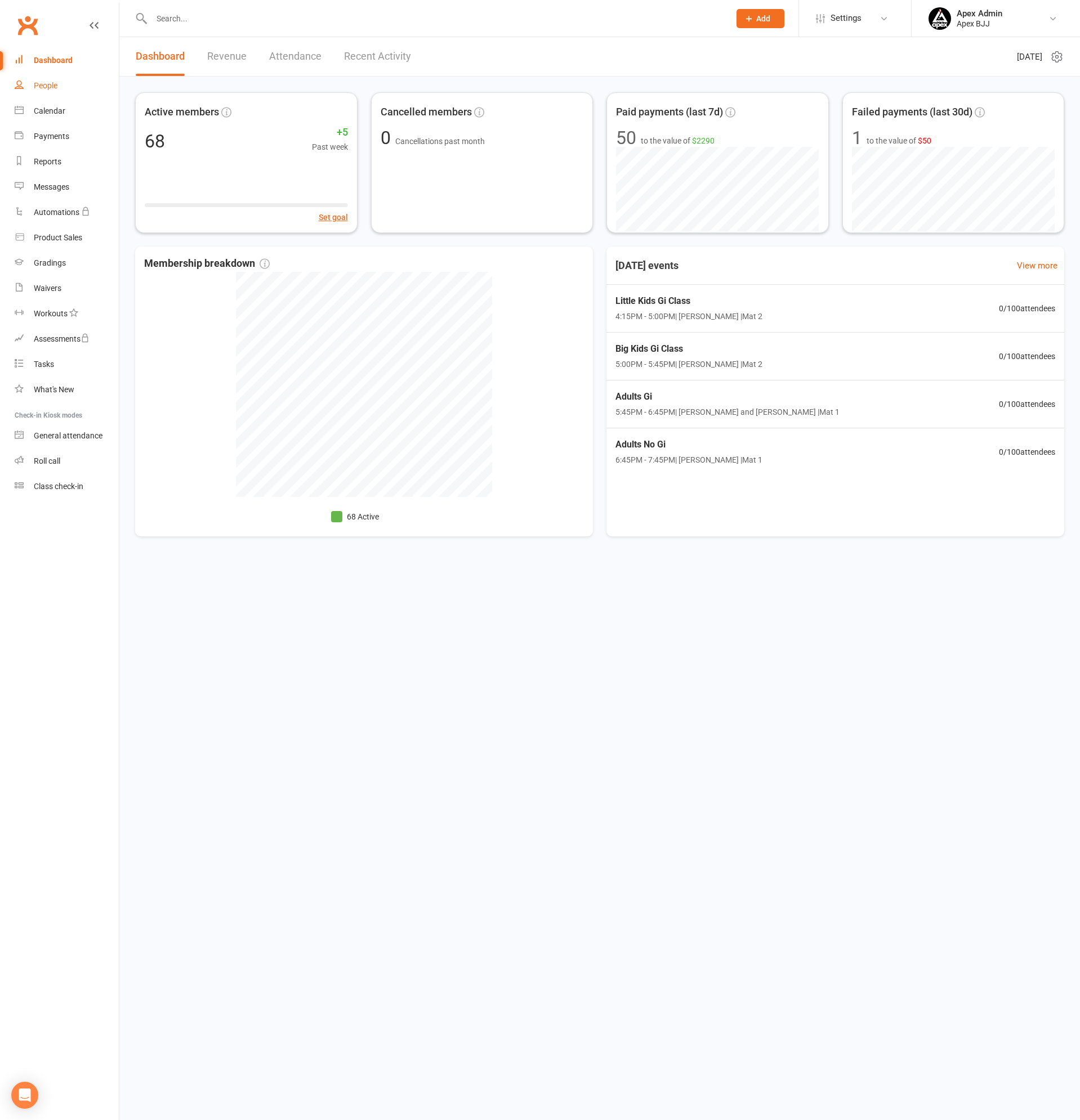
click at [54, 82] on div "People" at bounding box center [45, 85] width 24 height 9
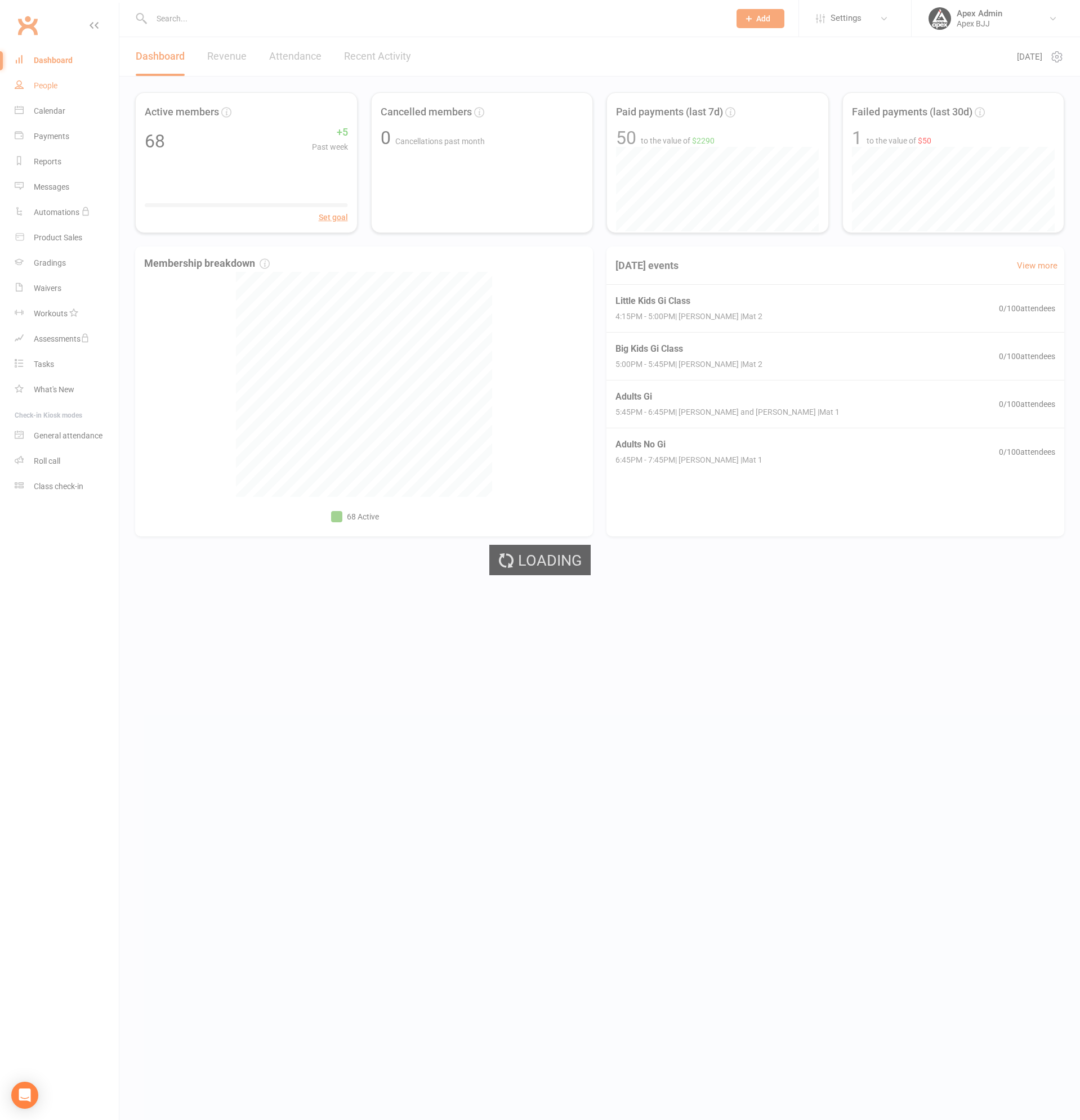
select select "100"
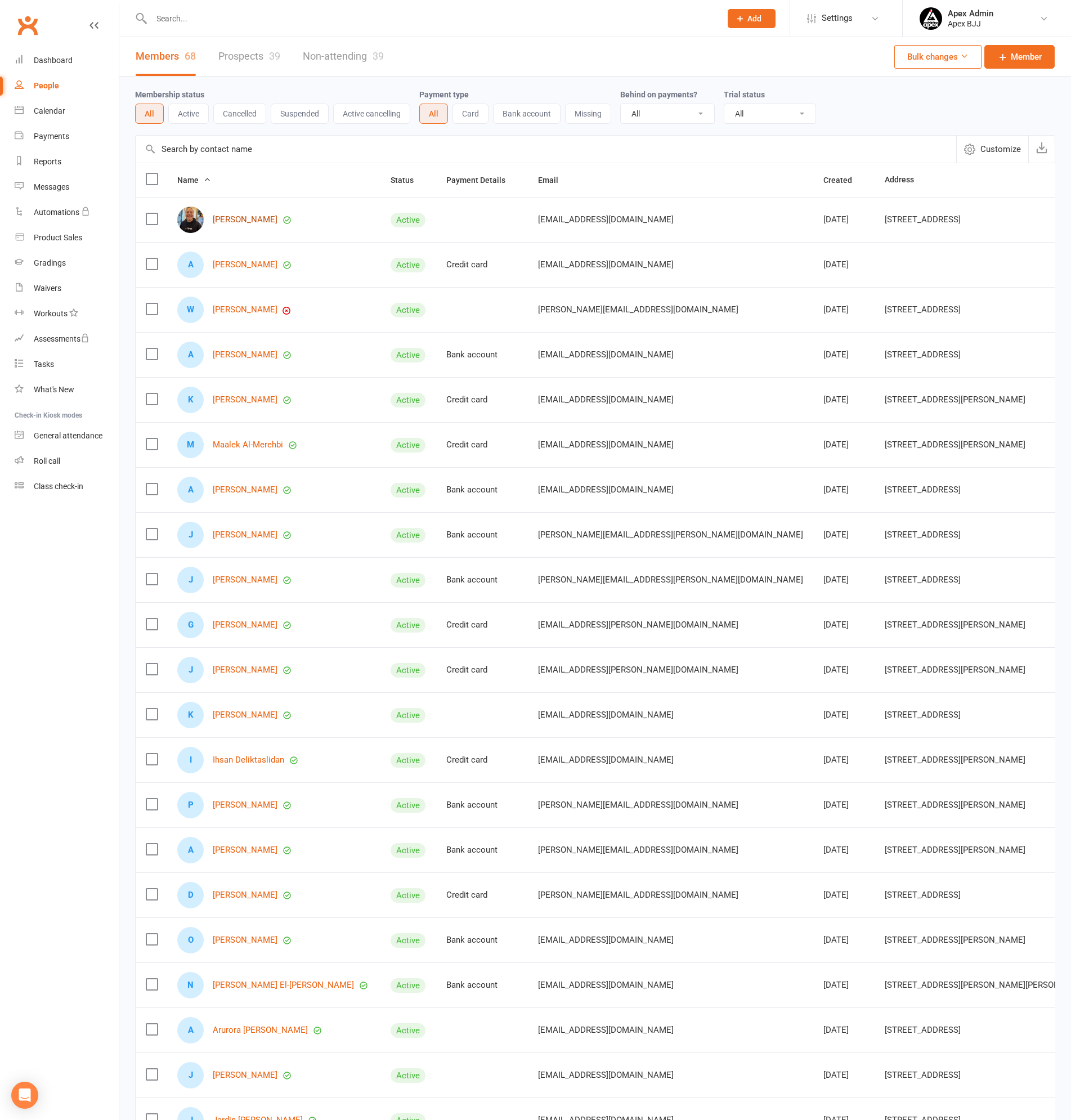
click at [253, 221] on link "Borhan Abawi" at bounding box center [245, 219] width 65 height 9
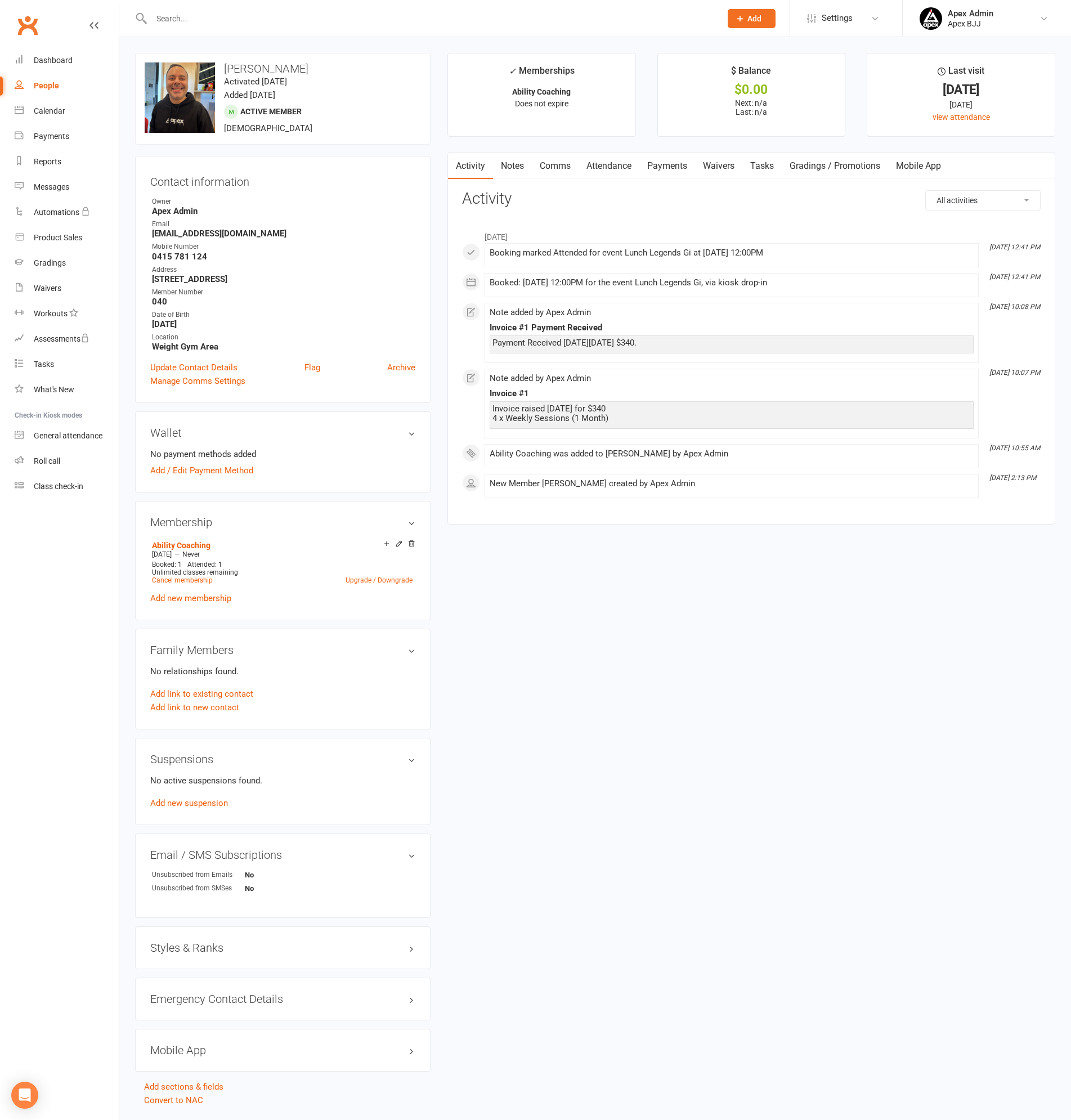
click at [517, 164] on link "Notes" at bounding box center [513, 166] width 39 height 26
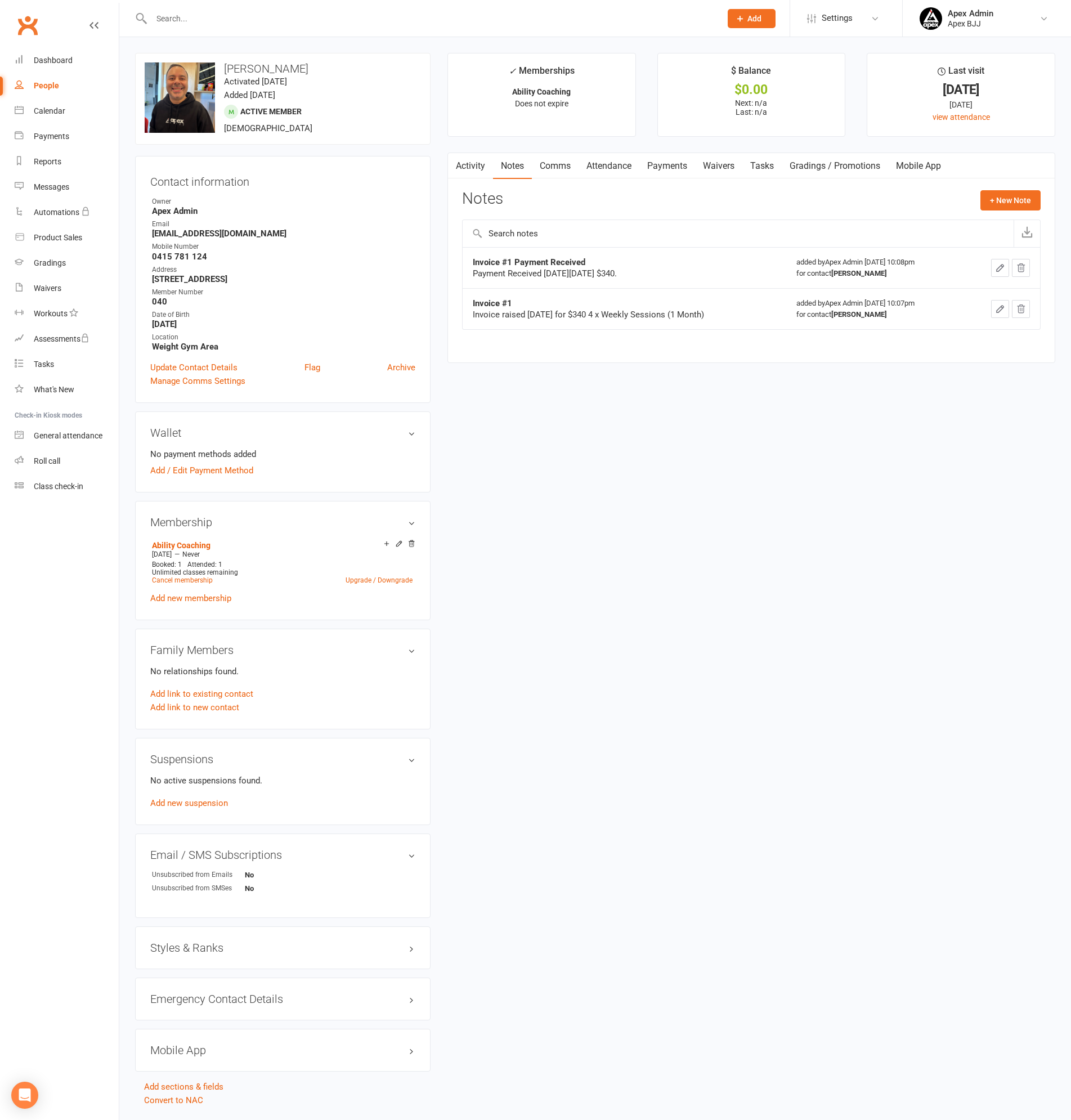
drag, startPoint x: 472, startPoint y: 303, endPoint x: 745, endPoint y: 318, distance: 273.4
click at [745, 318] on div "Invoice #1 Invoice raised Monday 14th July for $340 4 x Weekly Sessions (1 Mont…" at bounding box center [613, 308] width 282 height 22
copy div "Invoice #1 Invoice raised Monday 14th July for $340 4 x Weekly Sessions (1 Mont…"
click at [1009, 196] on button "+ New Note" at bounding box center [1011, 200] width 60 height 20
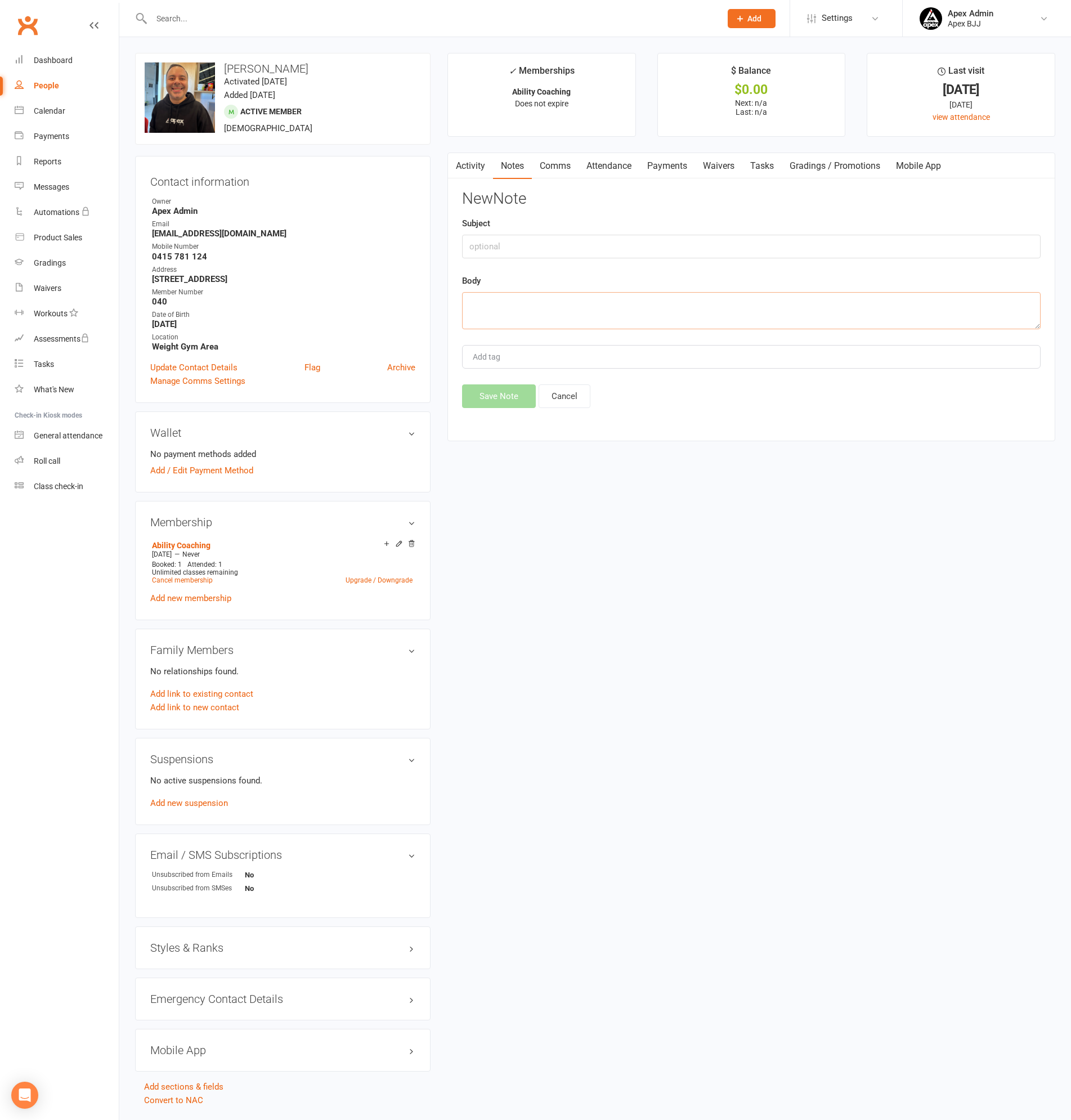
click at [500, 313] on textarea at bounding box center [751, 310] width 579 height 37
paste textarea "Invoice #1 Invoice raised Monday 14th July for $340 4 x Weekly Sessions (1 Mont…"
drag, startPoint x: 467, startPoint y: 300, endPoint x: 571, endPoint y: 297, distance: 104.0
click at [571, 297] on textarea "Invoice #1 Invoice raised Monday 14th July for $340 4 x Weekly Sessions (1 Mont…" at bounding box center [751, 310] width 579 height 37
type textarea "Invoice raised Monday 14th July for $340 4 x Weekly Sessions (1 Month)"
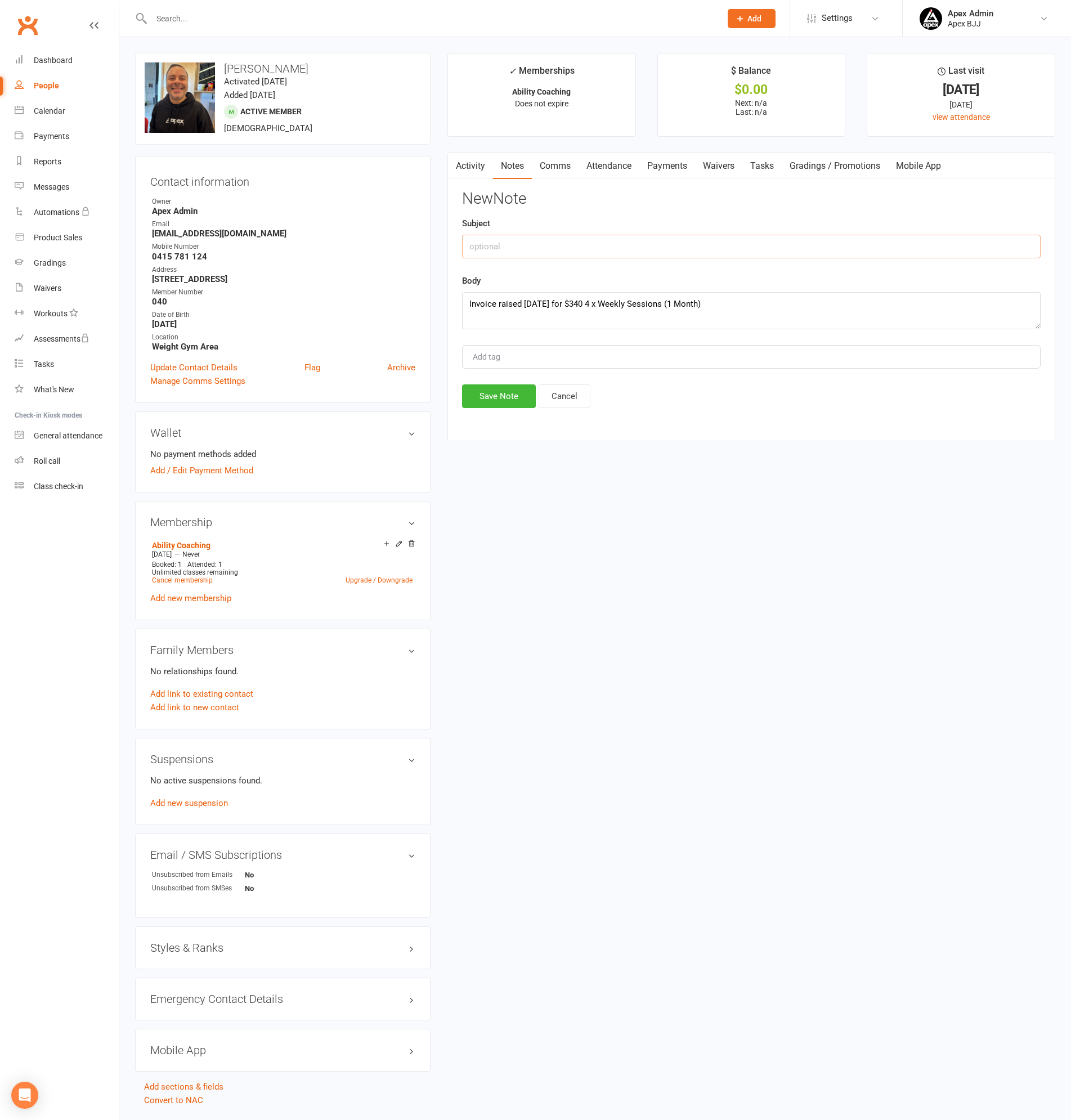
click at [536, 242] on input "text" at bounding box center [751, 246] width 579 height 24
paste input "Invoice #1"
type input "Invoice #2"
click at [490, 297] on textarea "Invoice raised Monday 14th July for $340 4 x Weekly Sessions (1 Month)" at bounding box center [751, 310] width 579 height 37
click at [560, 303] on textarea "Invoice raised Monday 14th July for $340 4 x Weekly Sessions (1 Month)" at bounding box center [751, 310] width 579 height 37
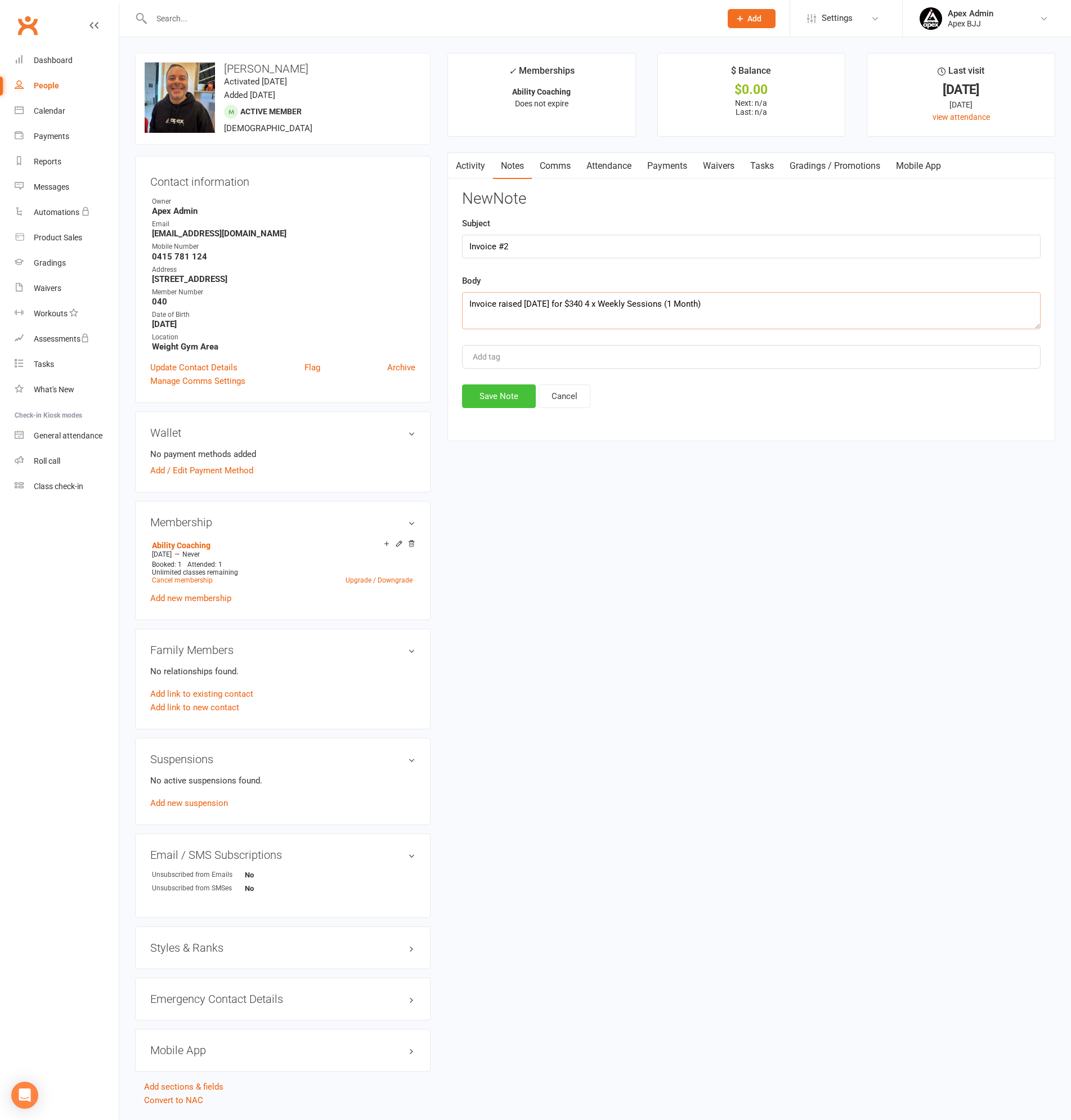
type textarea "Invoice raised Monday 11th August for $340 4 x Weekly Sessions (1 Month)"
click at [511, 394] on button "Save Note" at bounding box center [499, 396] width 74 height 24
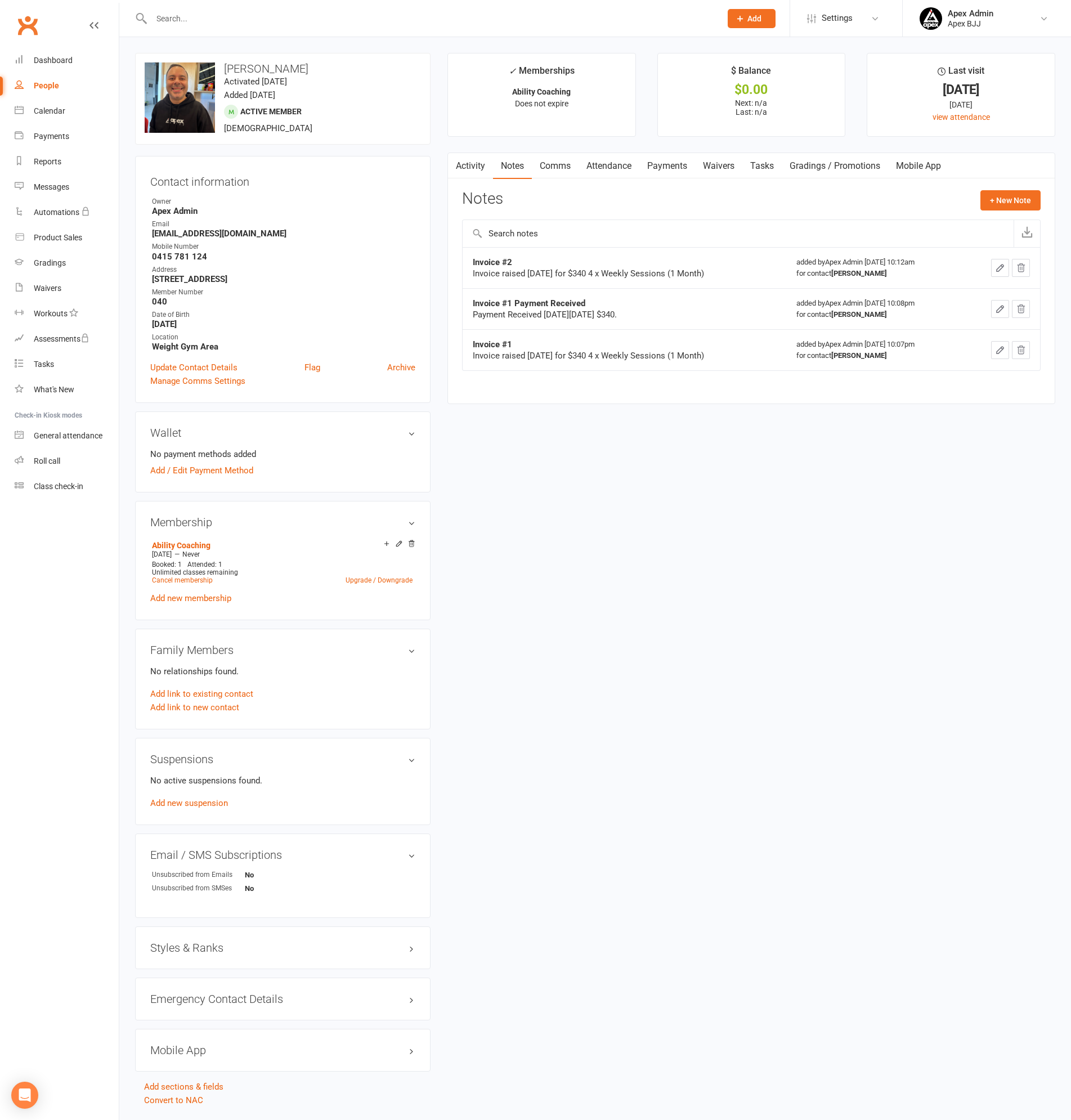
click at [48, 79] on link "People" at bounding box center [66, 85] width 104 height 25
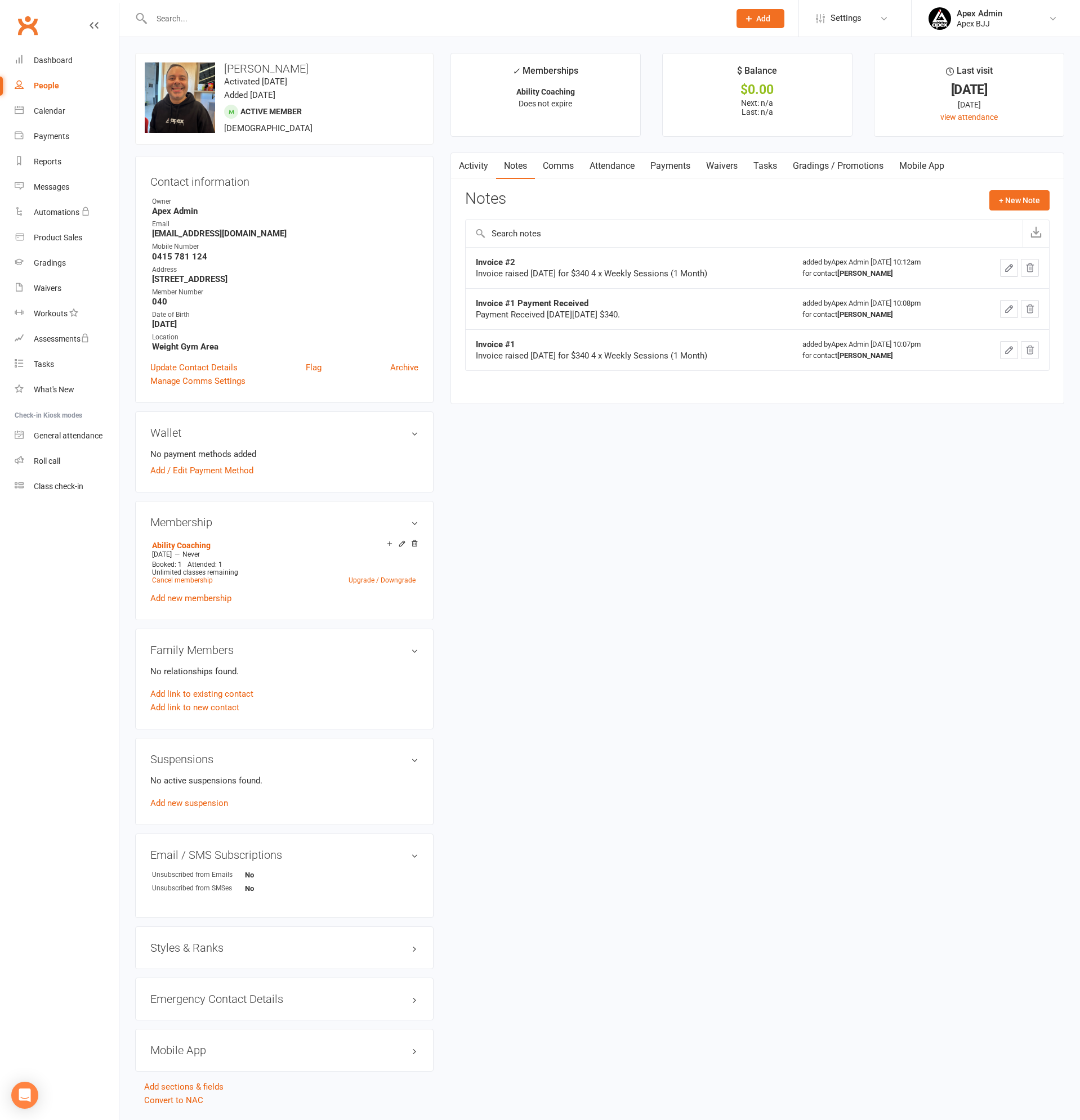
select select "100"
